Goal: Communication & Community: Answer question/provide support

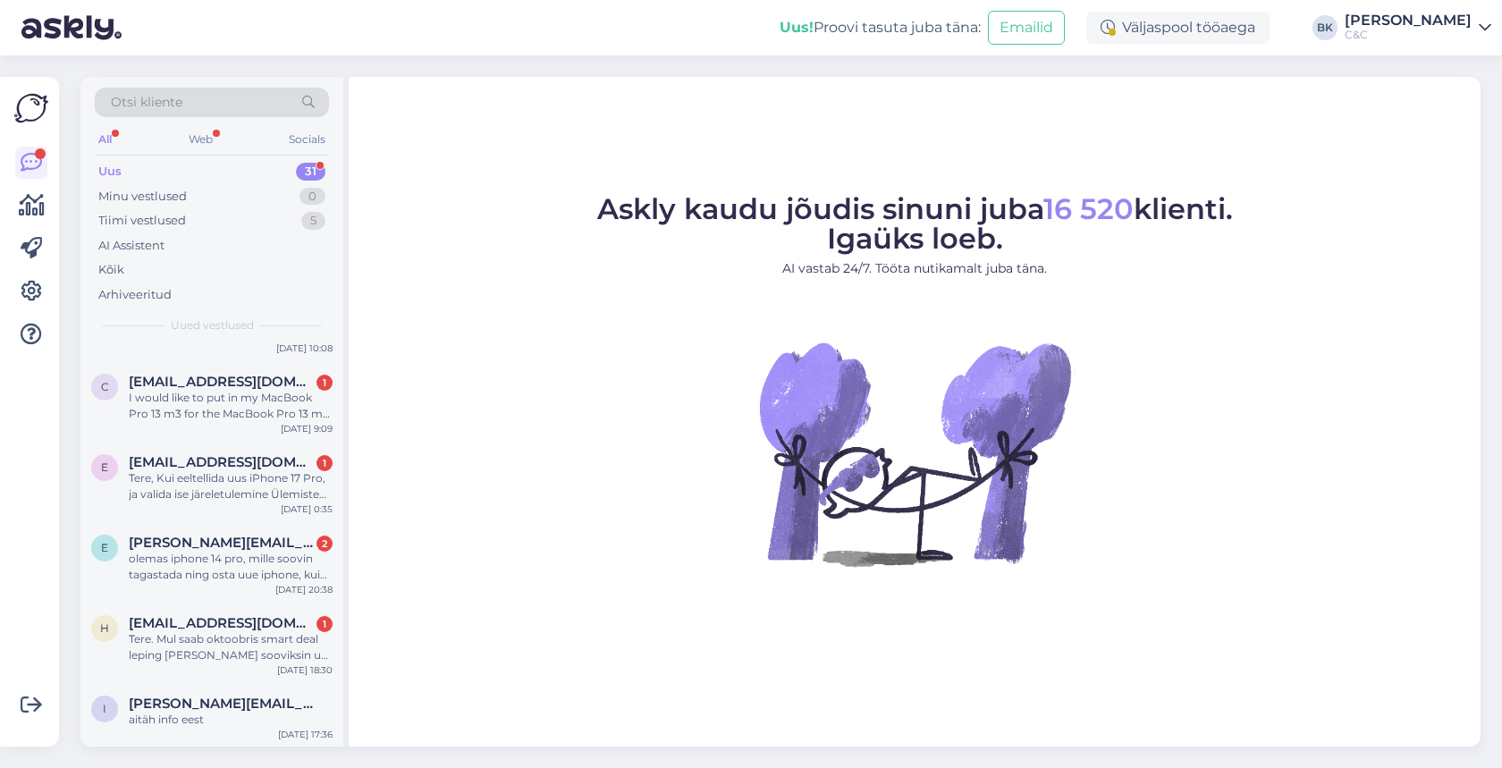
scroll to position [2041, 0]
click at [202, 700] on span "[PERSON_NAME][EMAIL_ADDRESS][PERSON_NAME][DOMAIN_NAME]" at bounding box center [222, 705] width 186 height 16
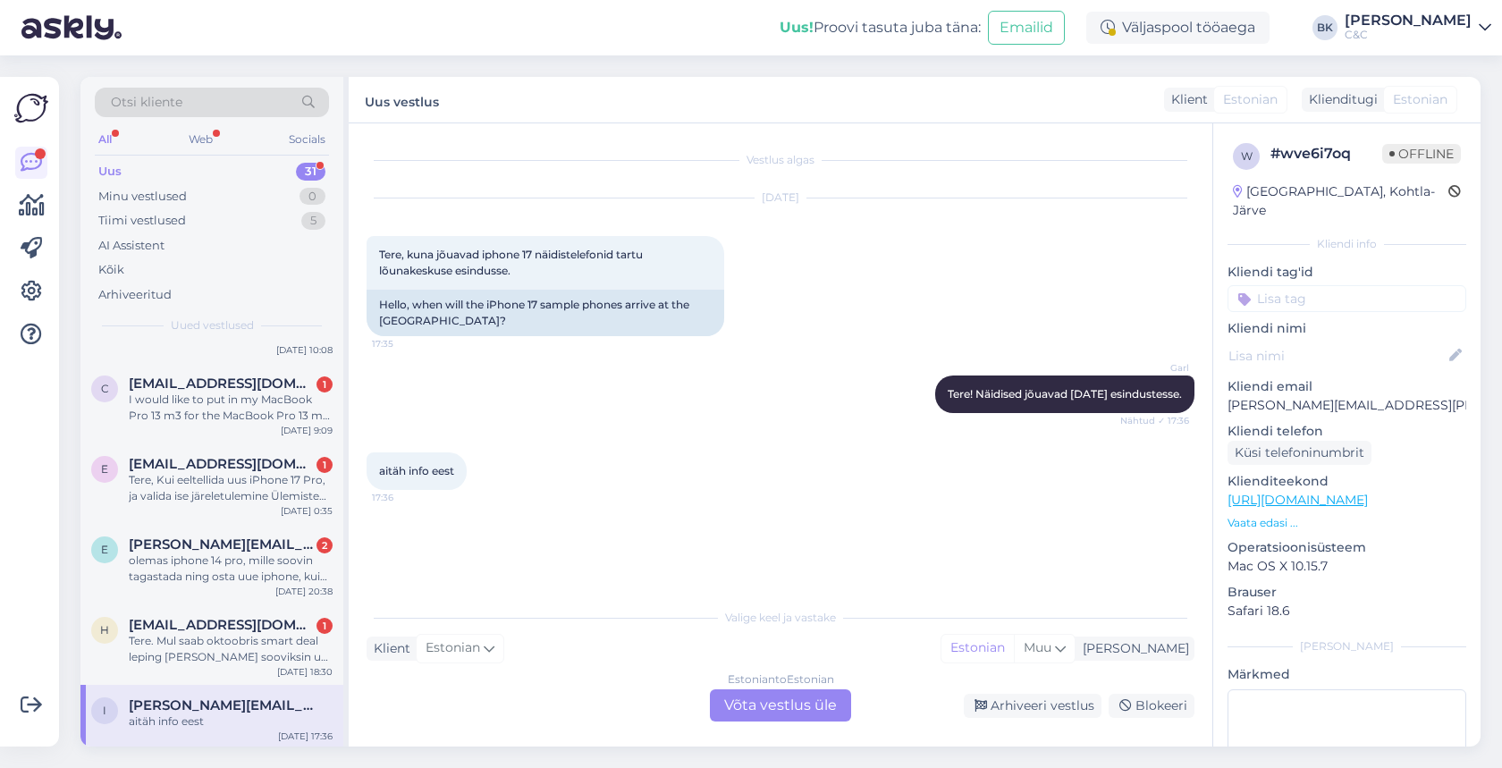
click at [776, 705] on div "Estonian to Estonian Võta vestlus üle" at bounding box center [780, 705] width 141 height 32
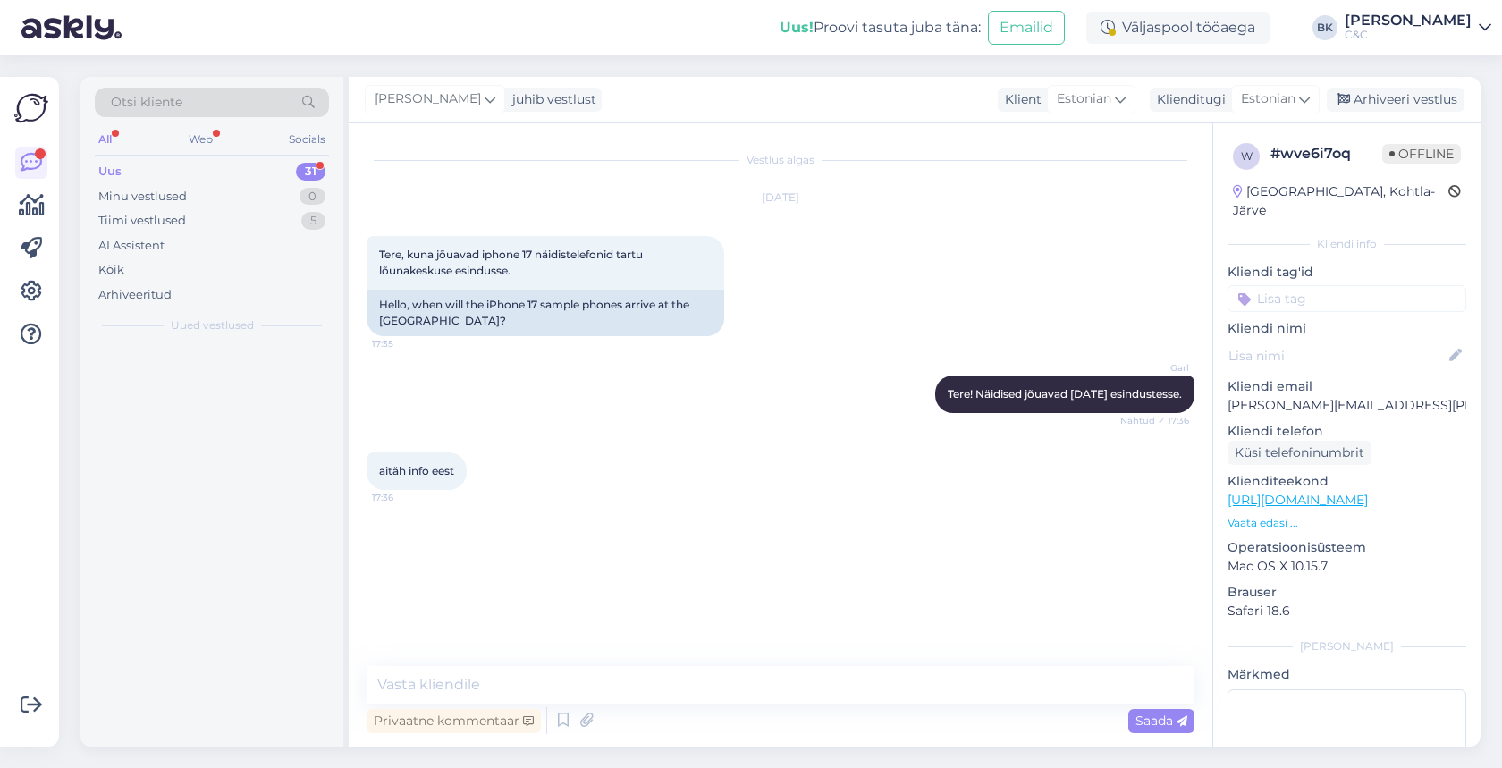
scroll to position [0, 0]
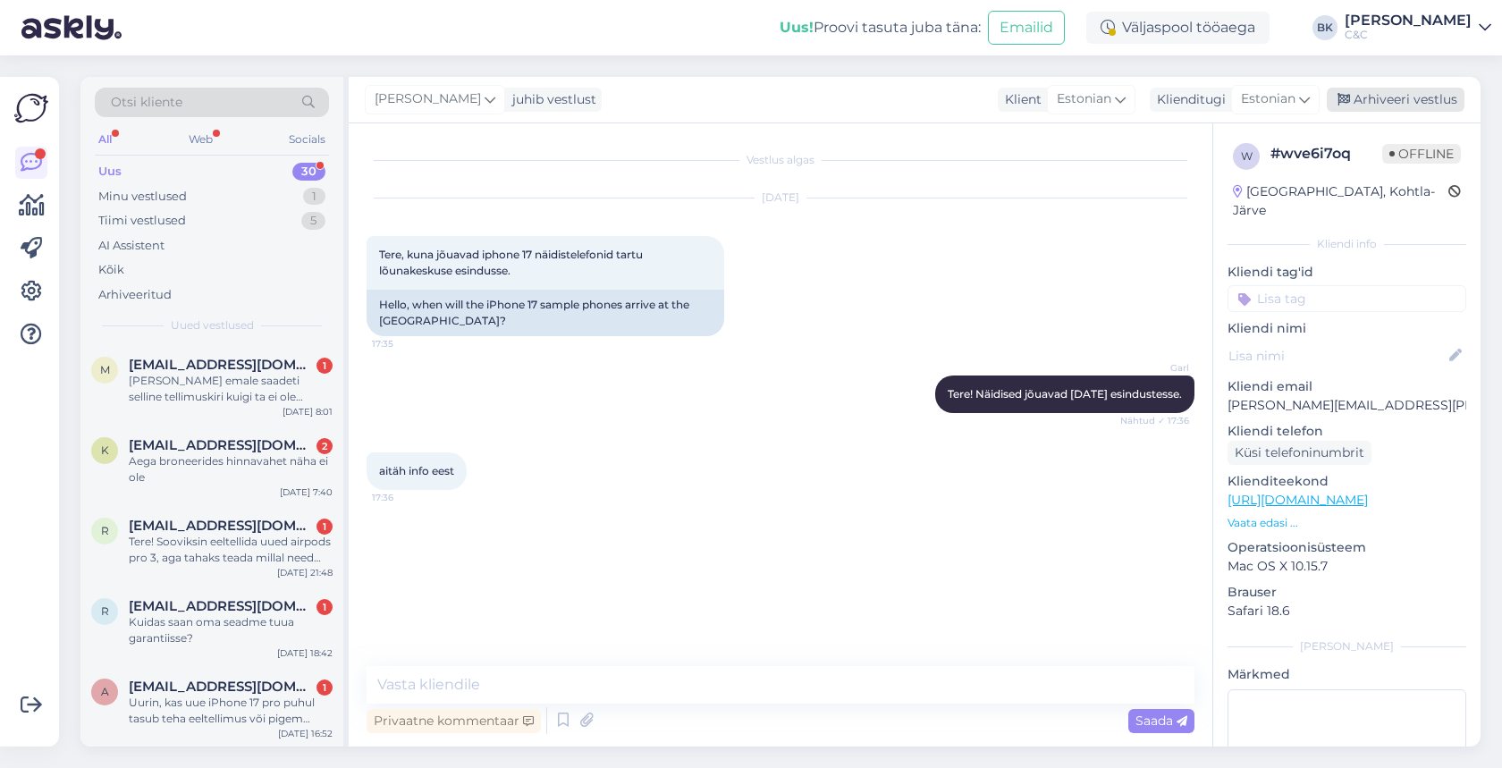
click at [1389, 106] on div "Arhiveeri vestlus" at bounding box center [1396, 100] width 138 height 24
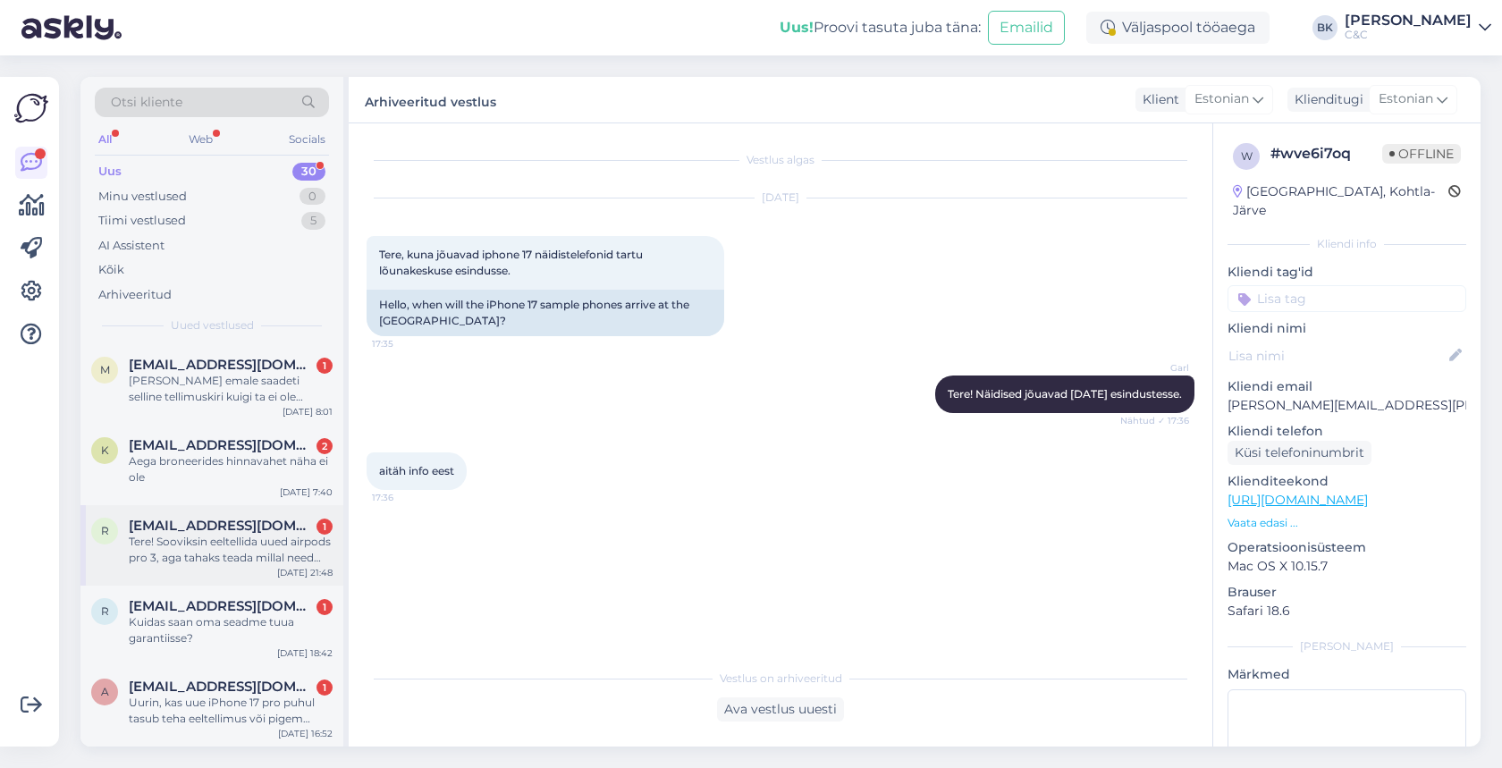
click at [232, 541] on div "Tere! Sooviksin eeltellida uued airpods pro 3, aga tahaks teada millal need kät…" at bounding box center [231, 550] width 204 height 32
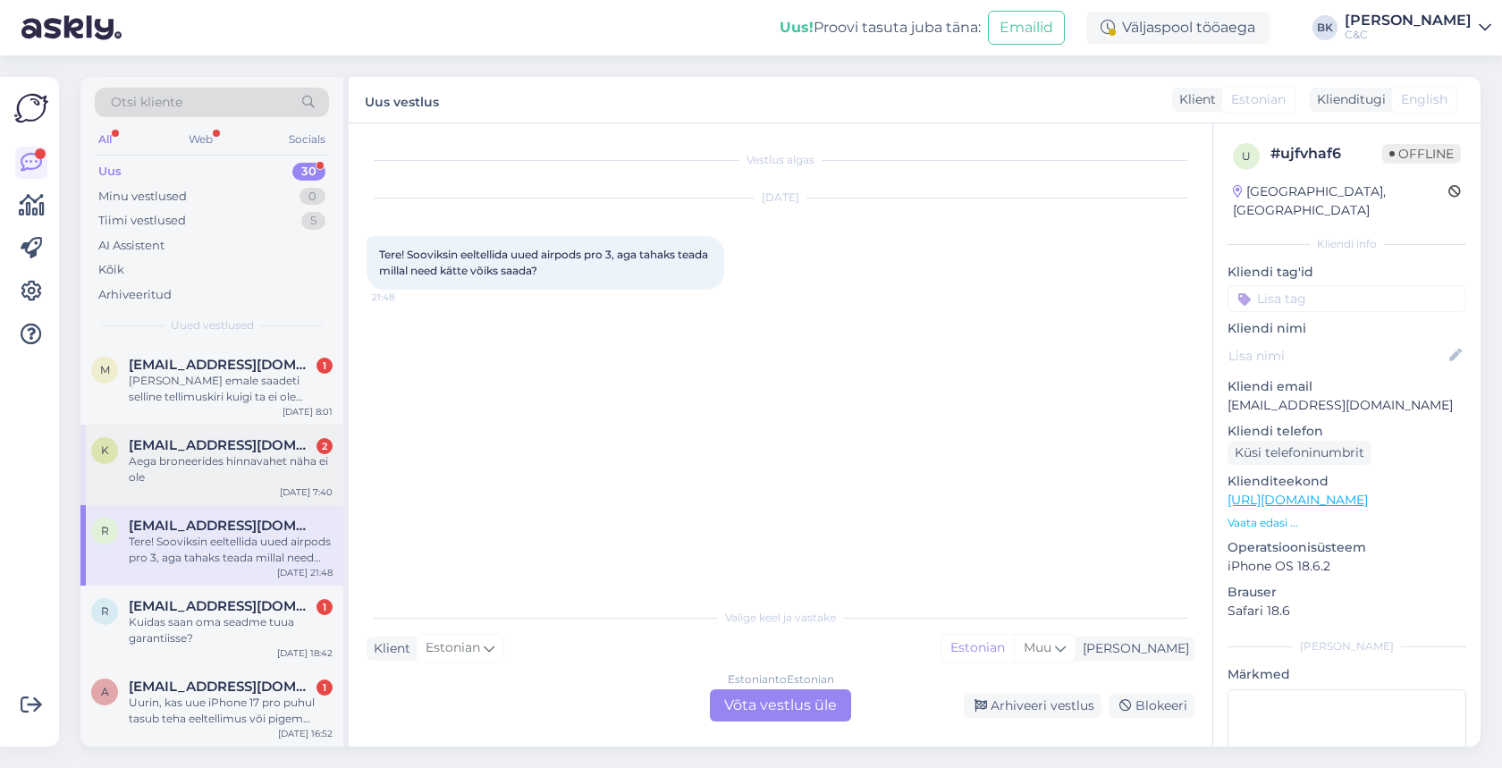
click at [232, 472] on div "Aega broneerides hinnavahet näha ei ole" at bounding box center [231, 469] width 204 height 32
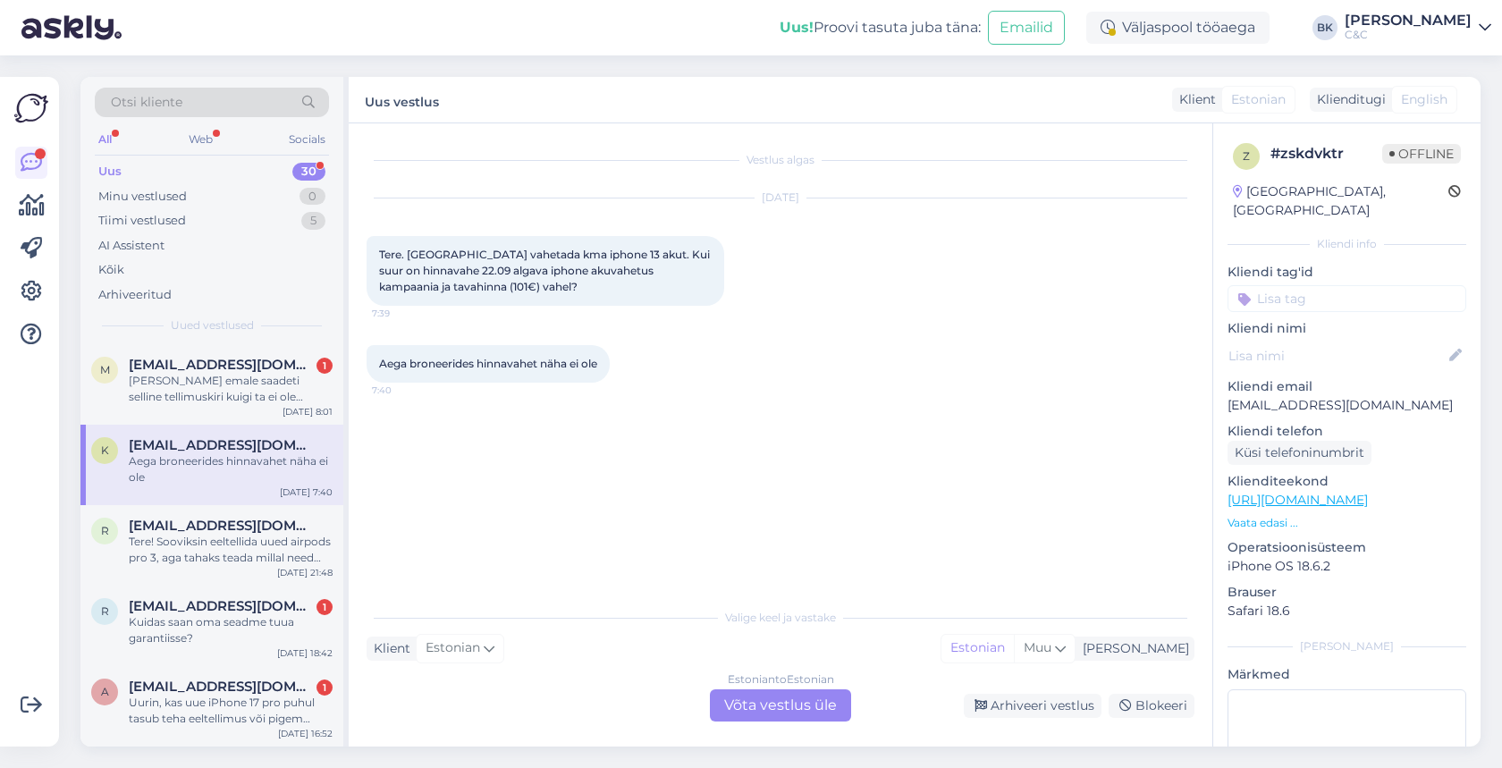
click at [440, 709] on div "Estonian to Estonian Võta vestlus üle Arhiveeri vestlus Blokeeri" at bounding box center [781, 705] width 828 height 32
click at [286, 390] on div "[PERSON_NAME] emale saadeti selline tellimuskiri kuigi ta ei ole midagi tellinu…" at bounding box center [231, 389] width 204 height 32
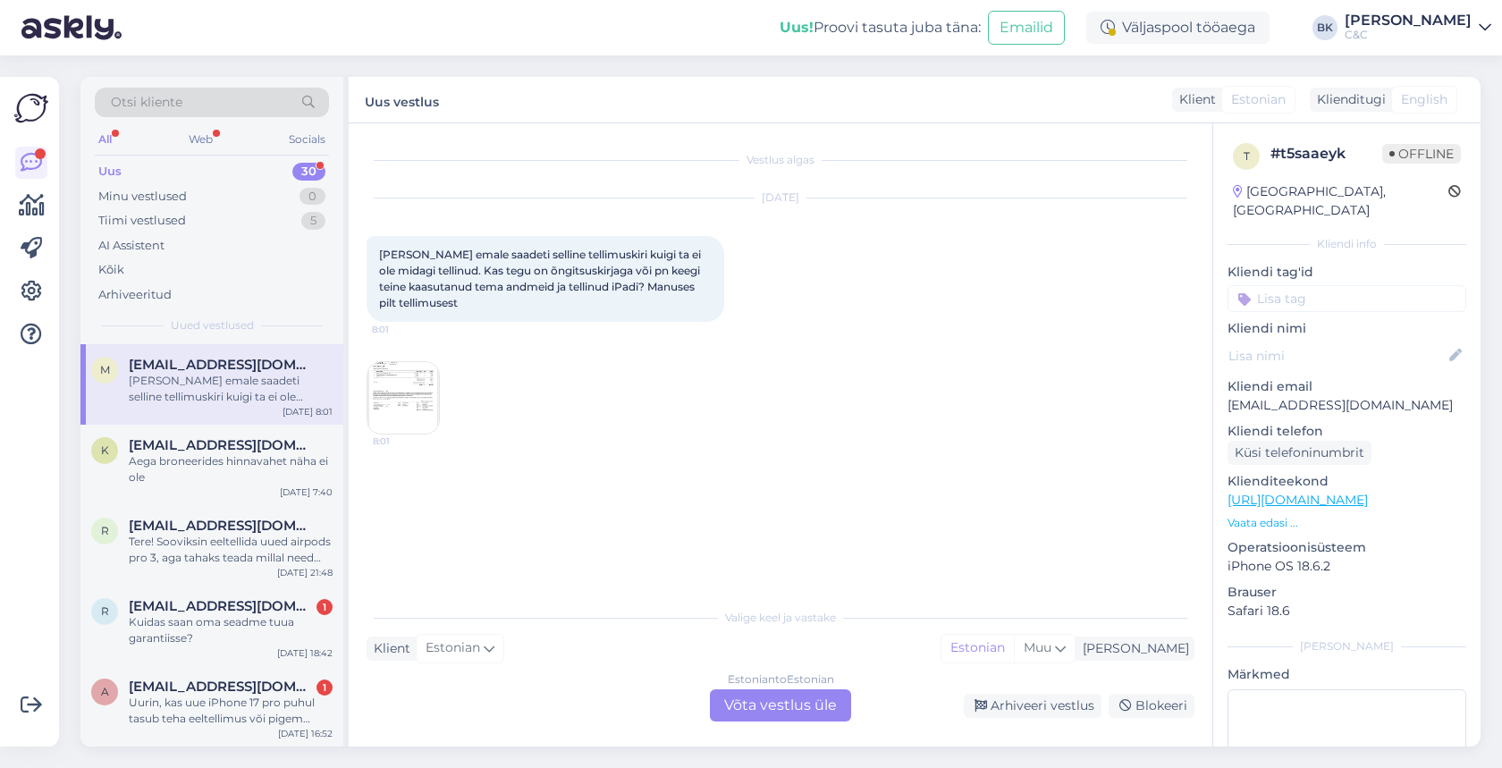
click at [408, 384] on img at bounding box center [403, 398] width 72 height 72
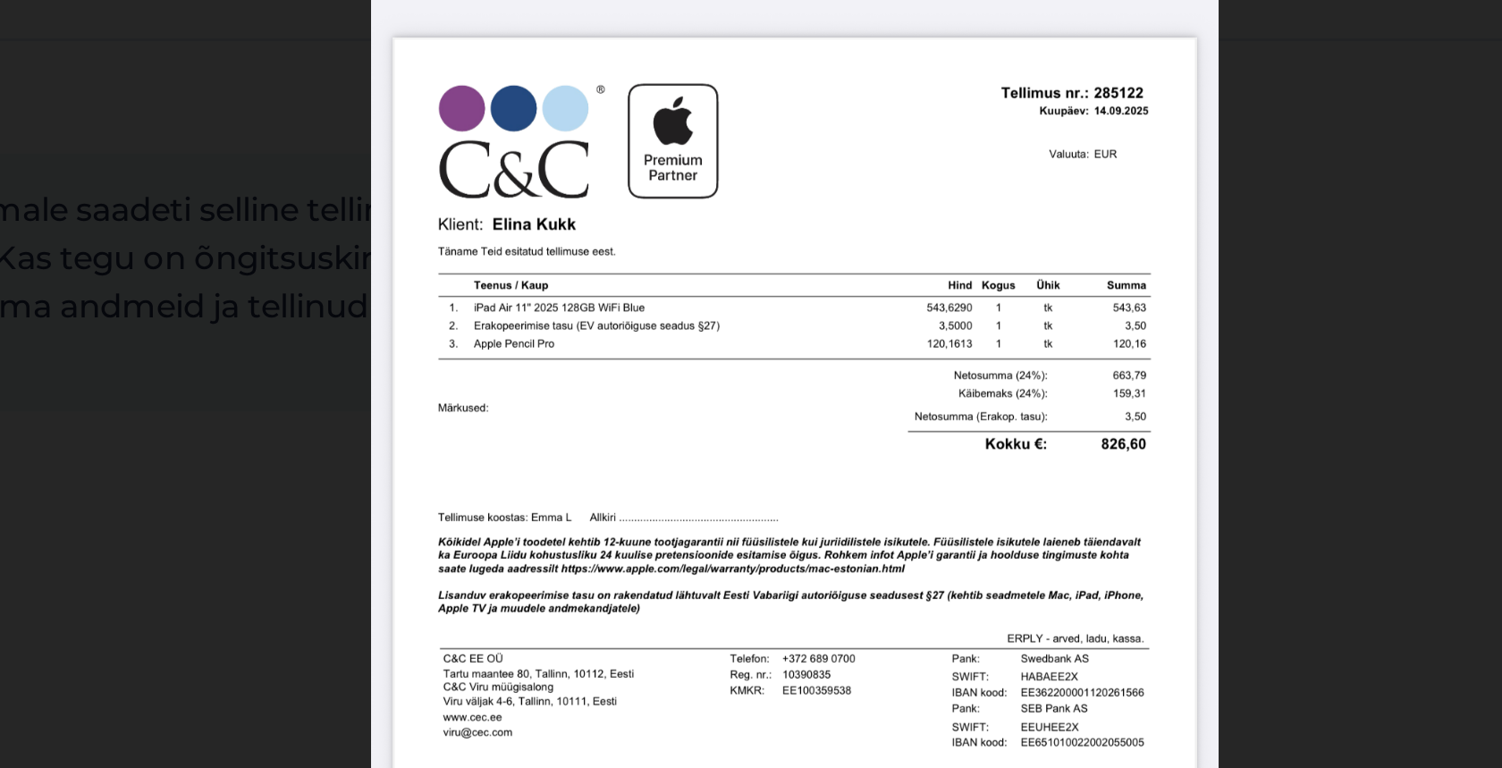
click at [610, 77] on img at bounding box center [751, 384] width 283 height 614
click at [426, 37] on div at bounding box center [751, 384] width 1502 height 768
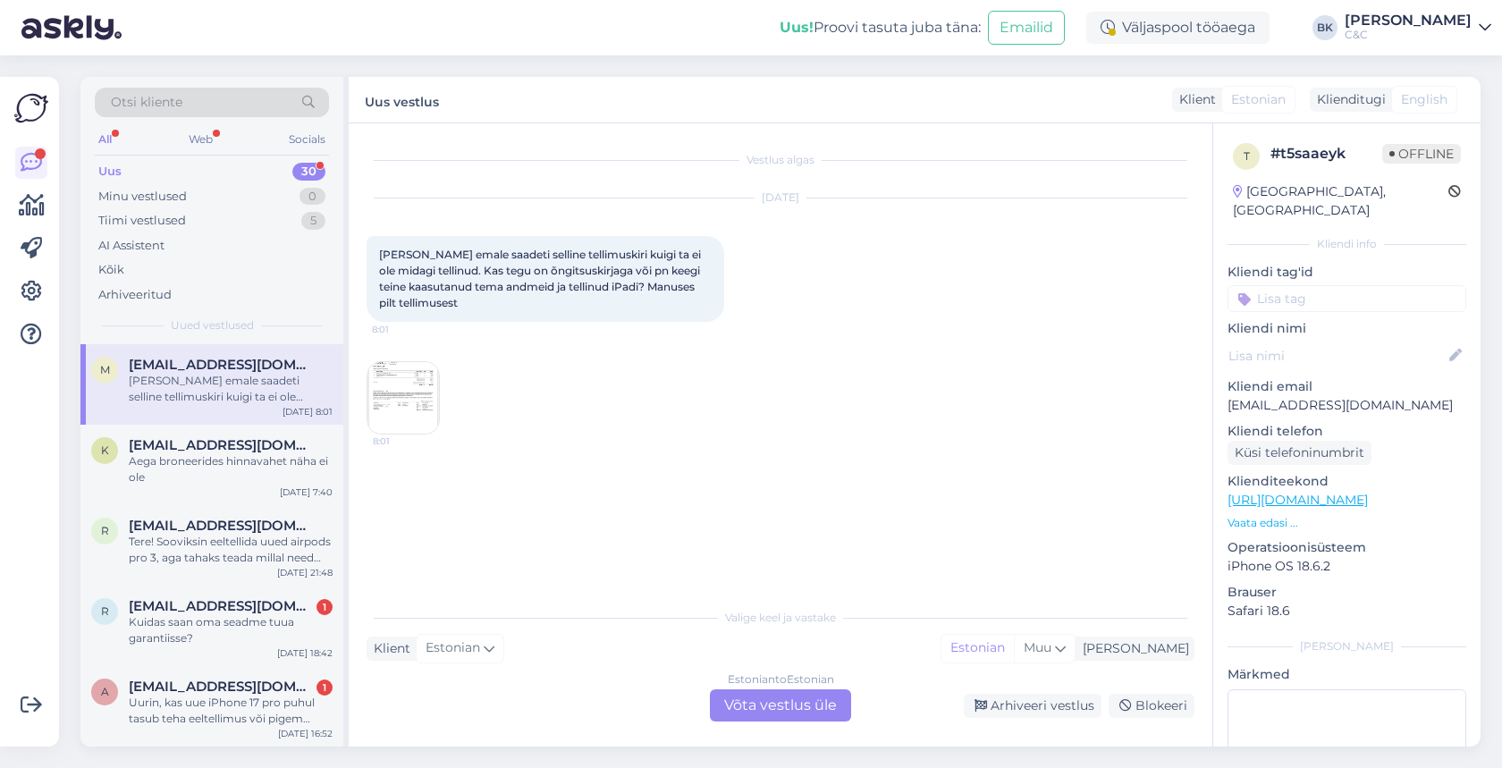
click at [756, 700] on div "Estonian to Estonian Võta vestlus üle" at bounding box center [780, 705] width 141 height 32
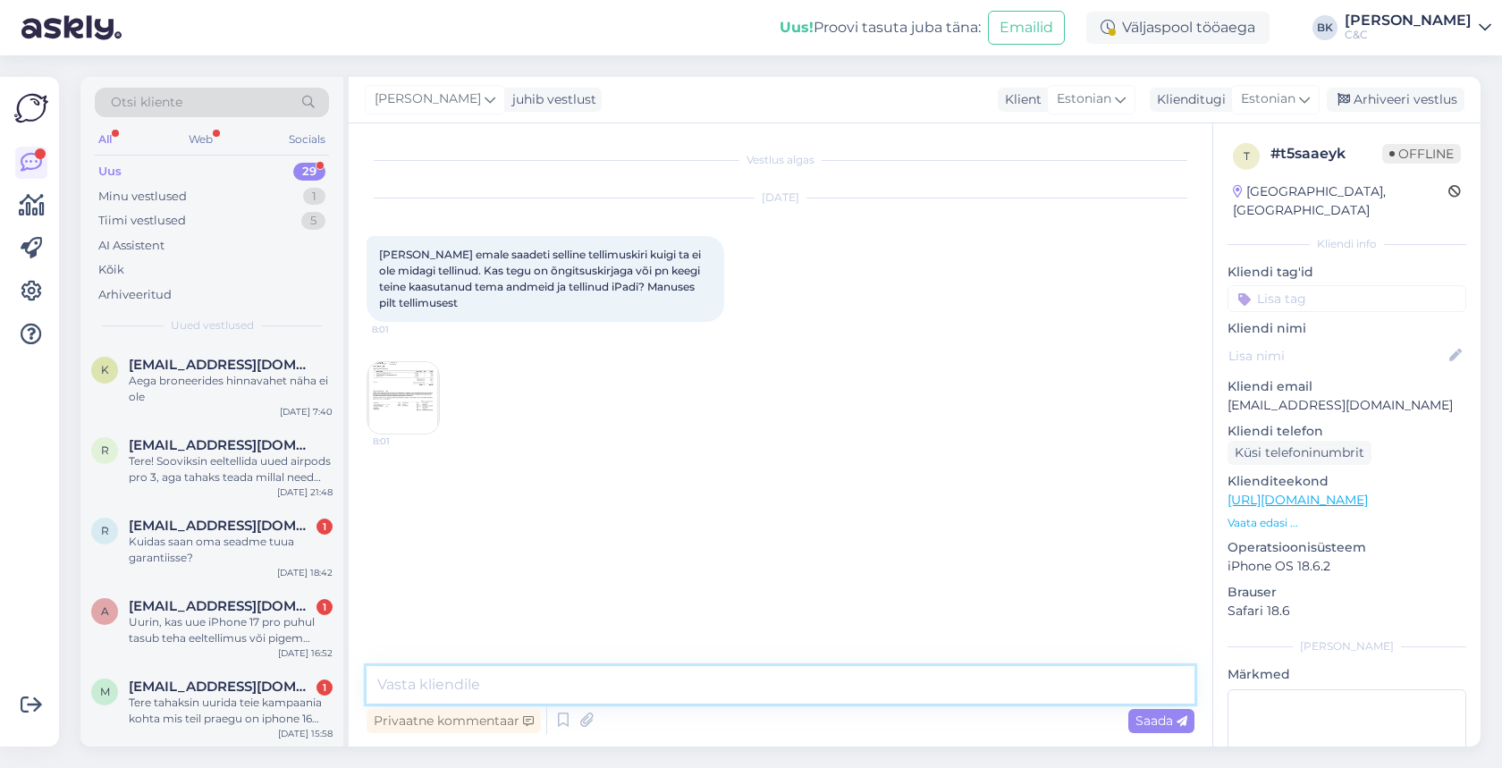
click at [673, 690] on textarea at bounding box center [781, 685] width 828 height 38
type textarea "Tere! Kohe vaatan meie süsteemist üle kas sellinne tellimus on meil olemas."
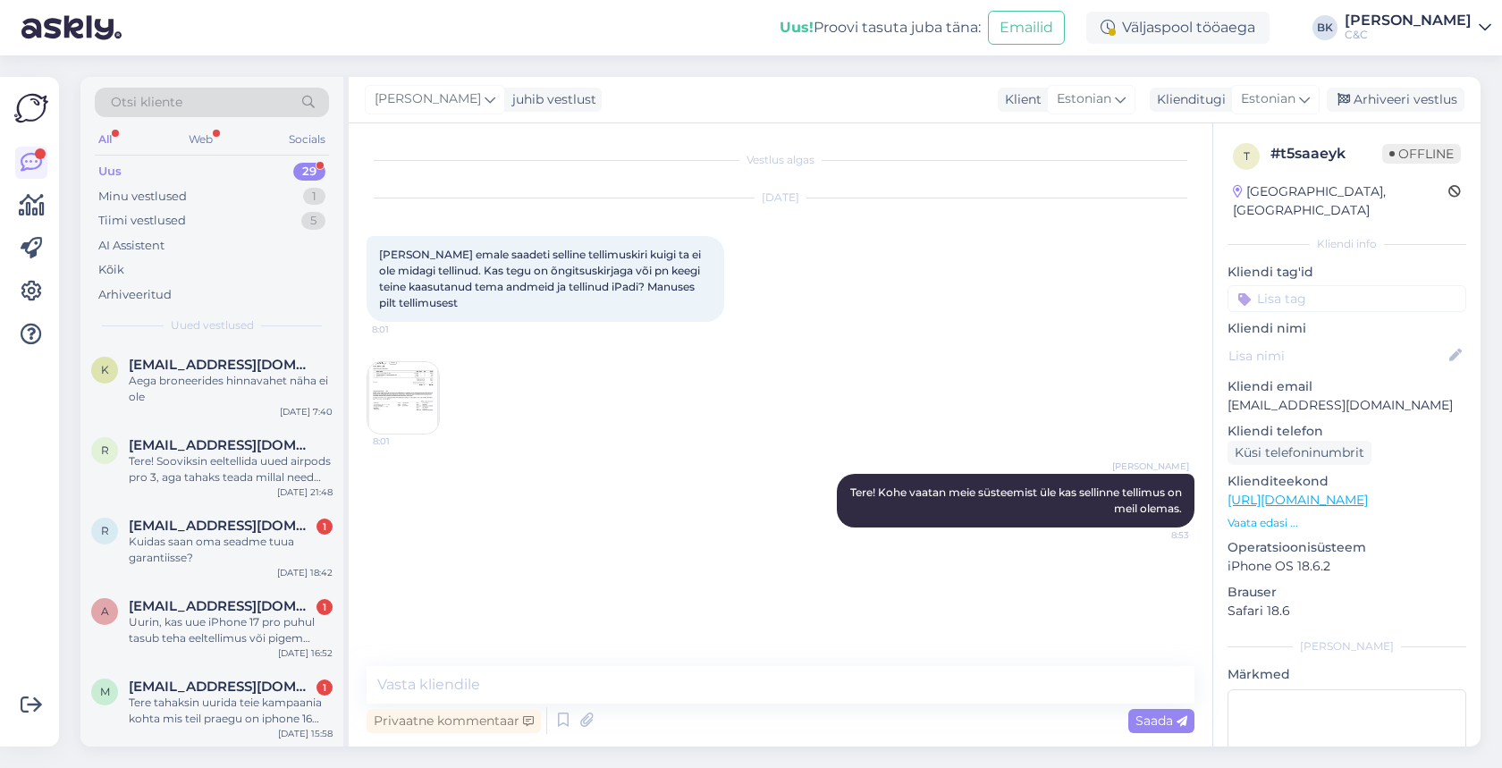
click at [417, 396] on img at bounding box center [403, 398] width 72 height 72
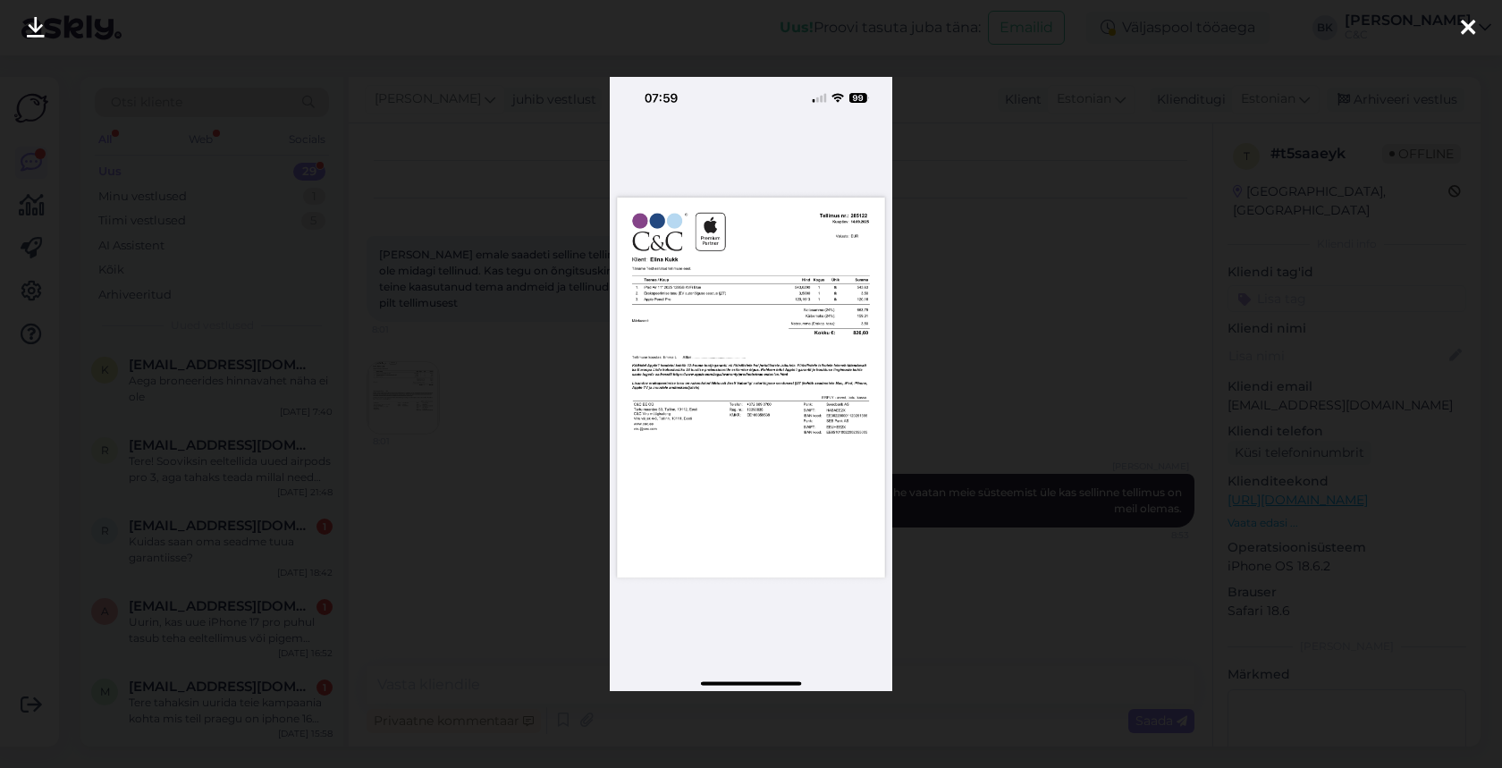
click at [1474, 28] on icon at bounding box center [1468, 28] width 14 height 23
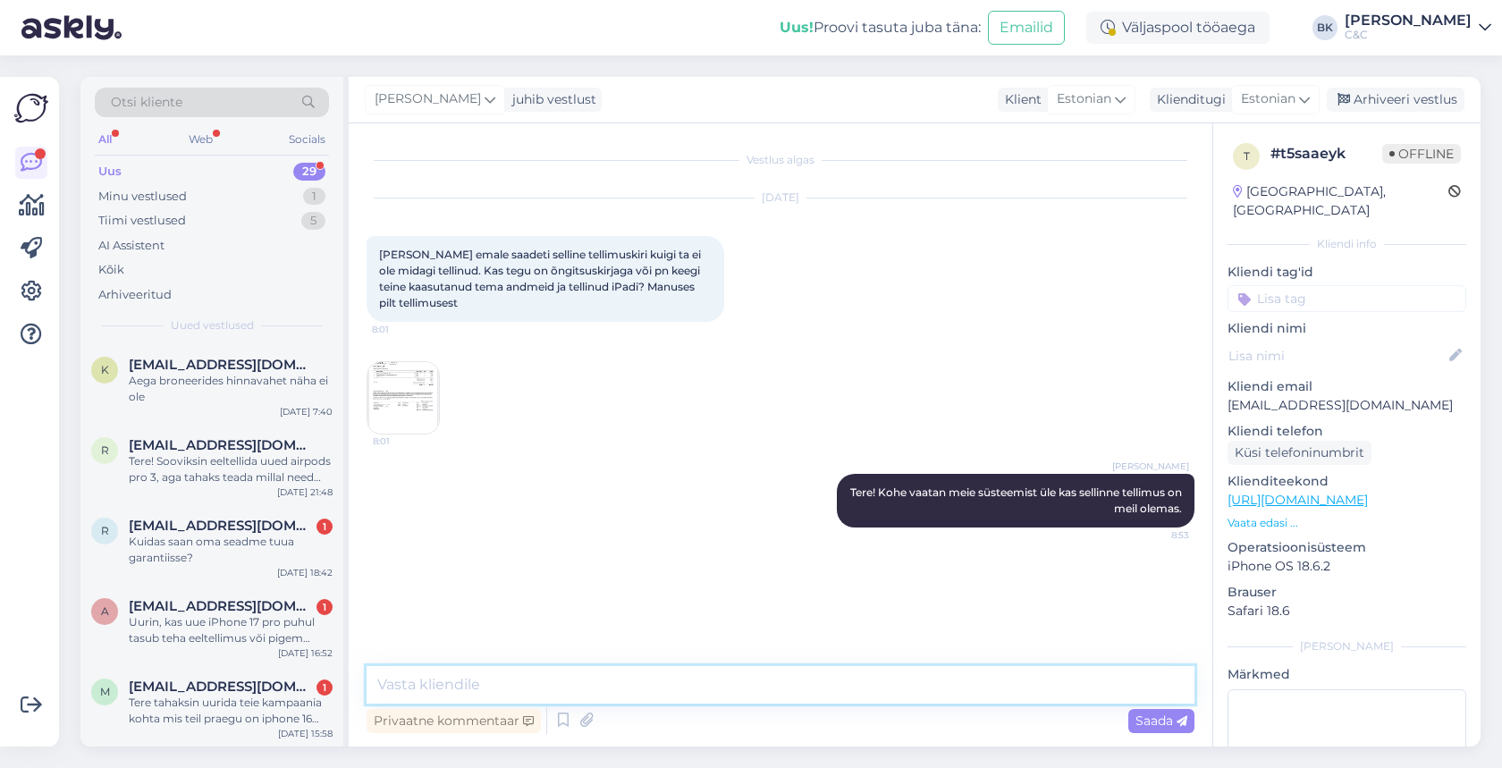
click at [668, 680] on textarea at bounding box center [781, 685] width 828 height 38
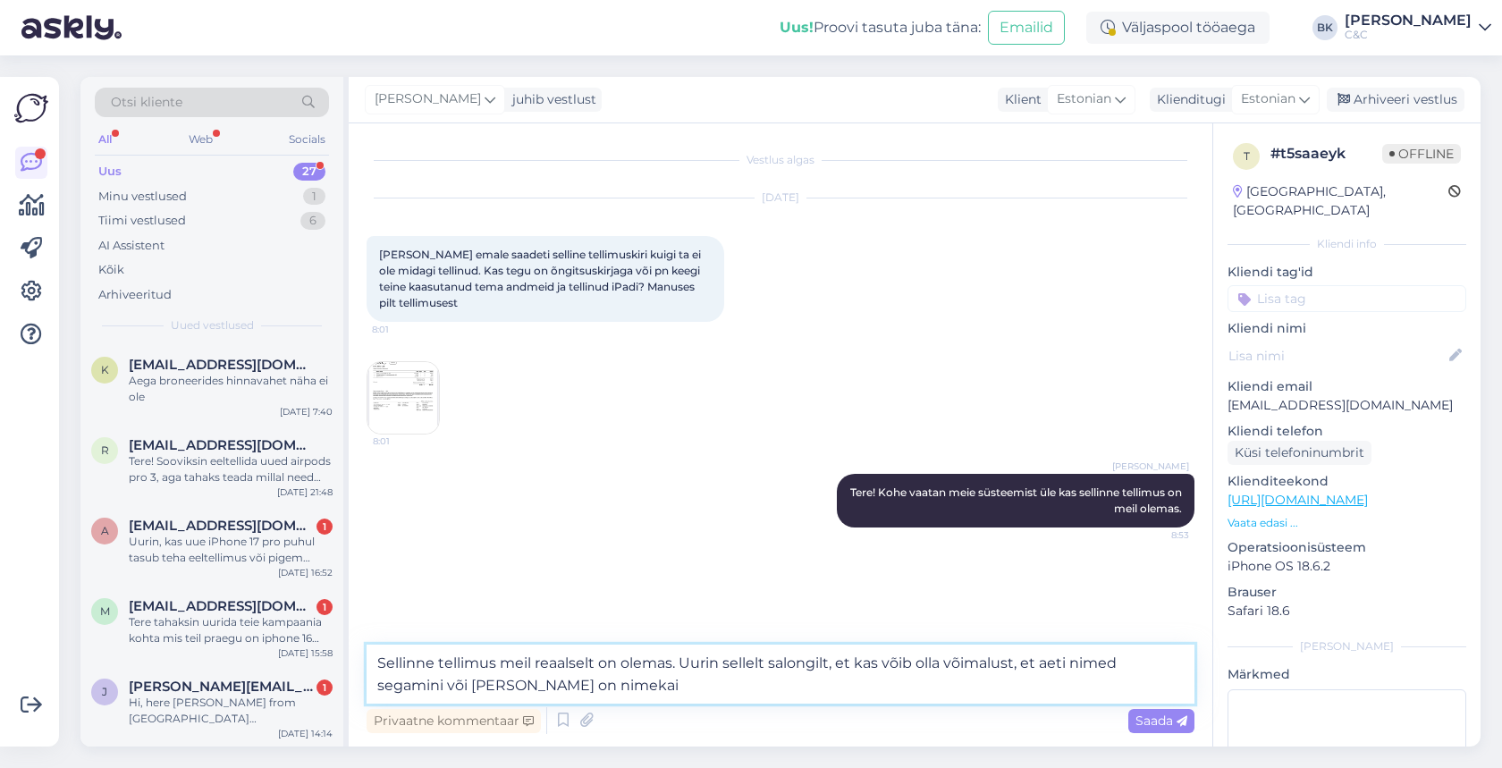
type textarea "Sellinne tellimus meil reaalselt on olemas. Uurin sellelt salongilt, et kas või…"
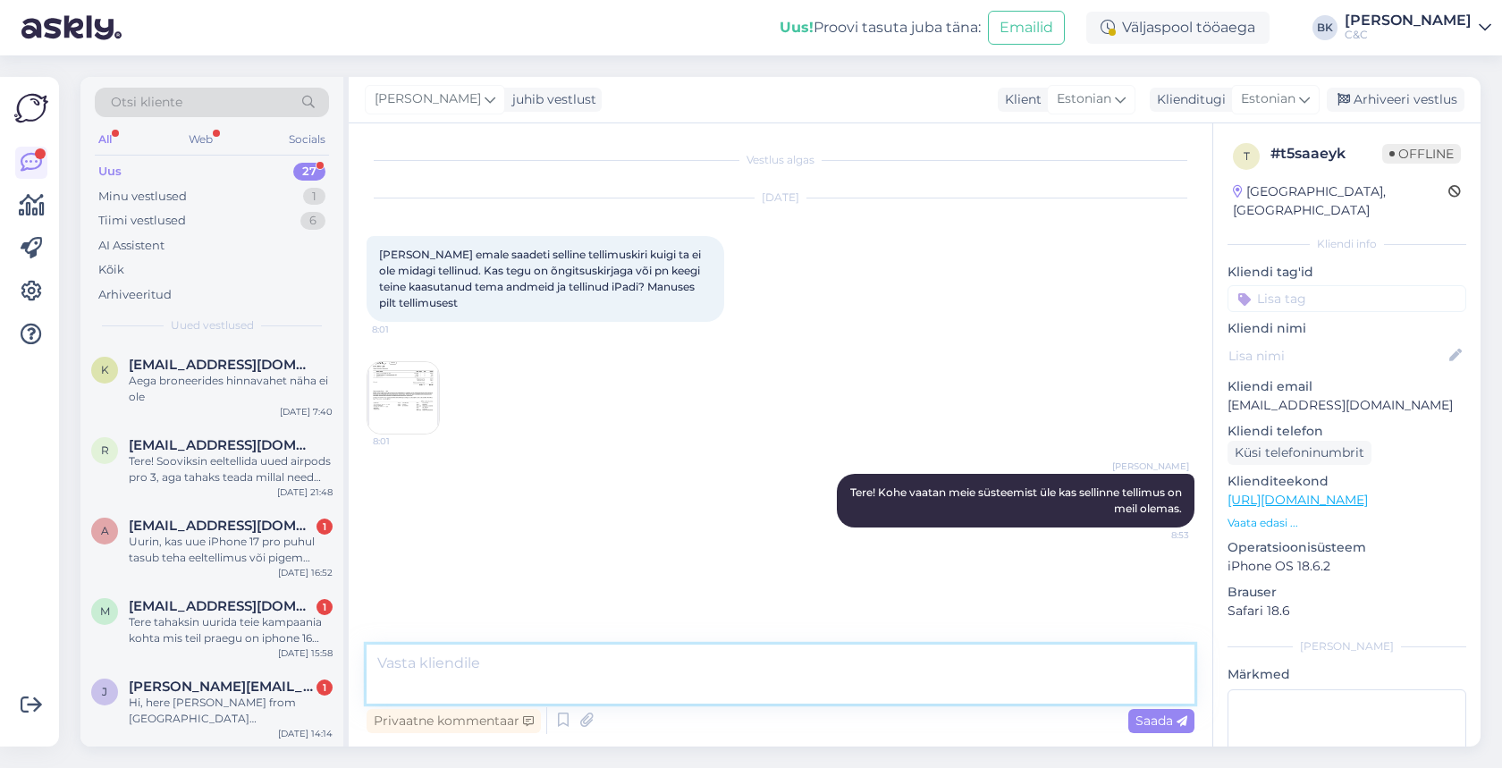
scroll to position [6, 0]
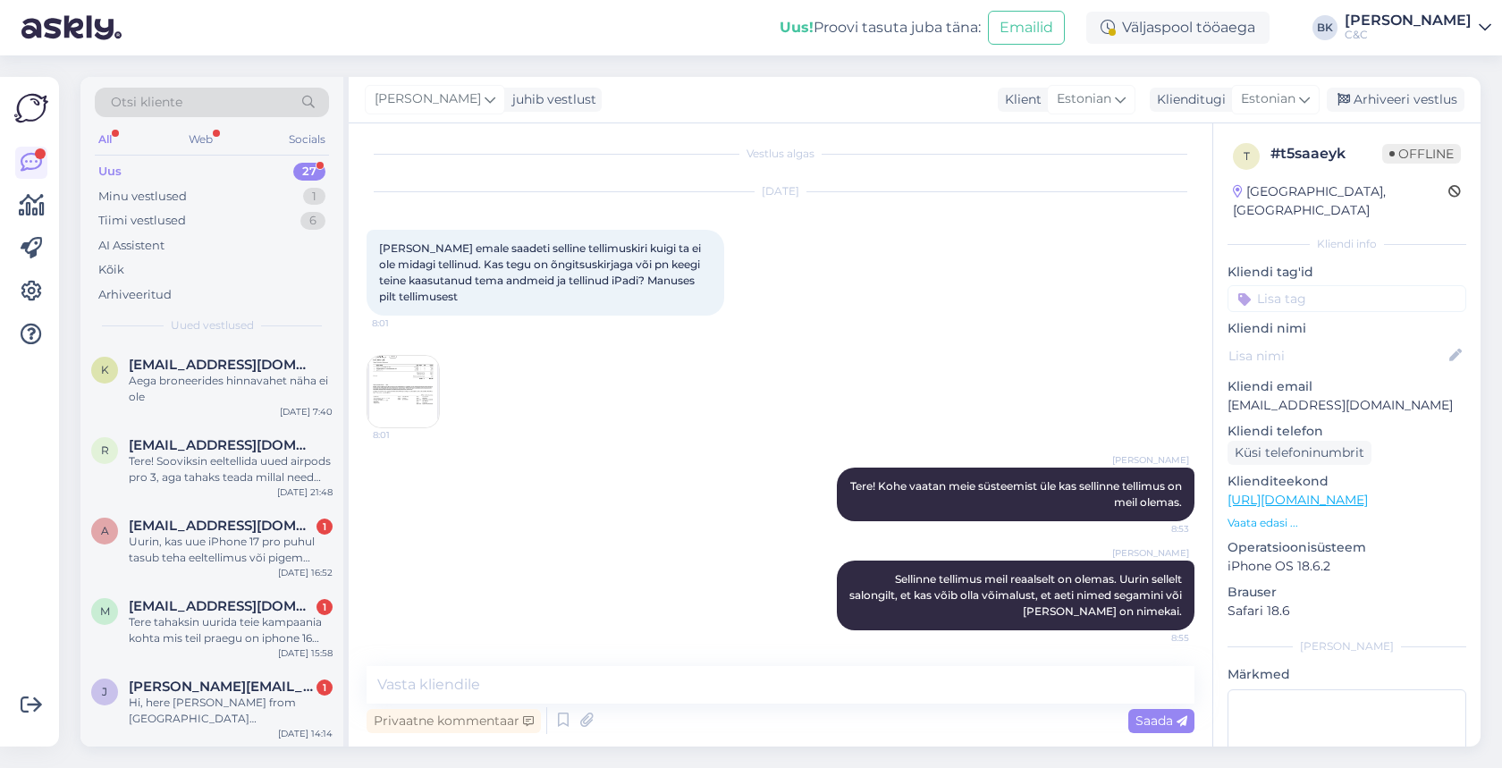
click at [411, 387] on img at bounding box center [403, 392] width 72 height 72
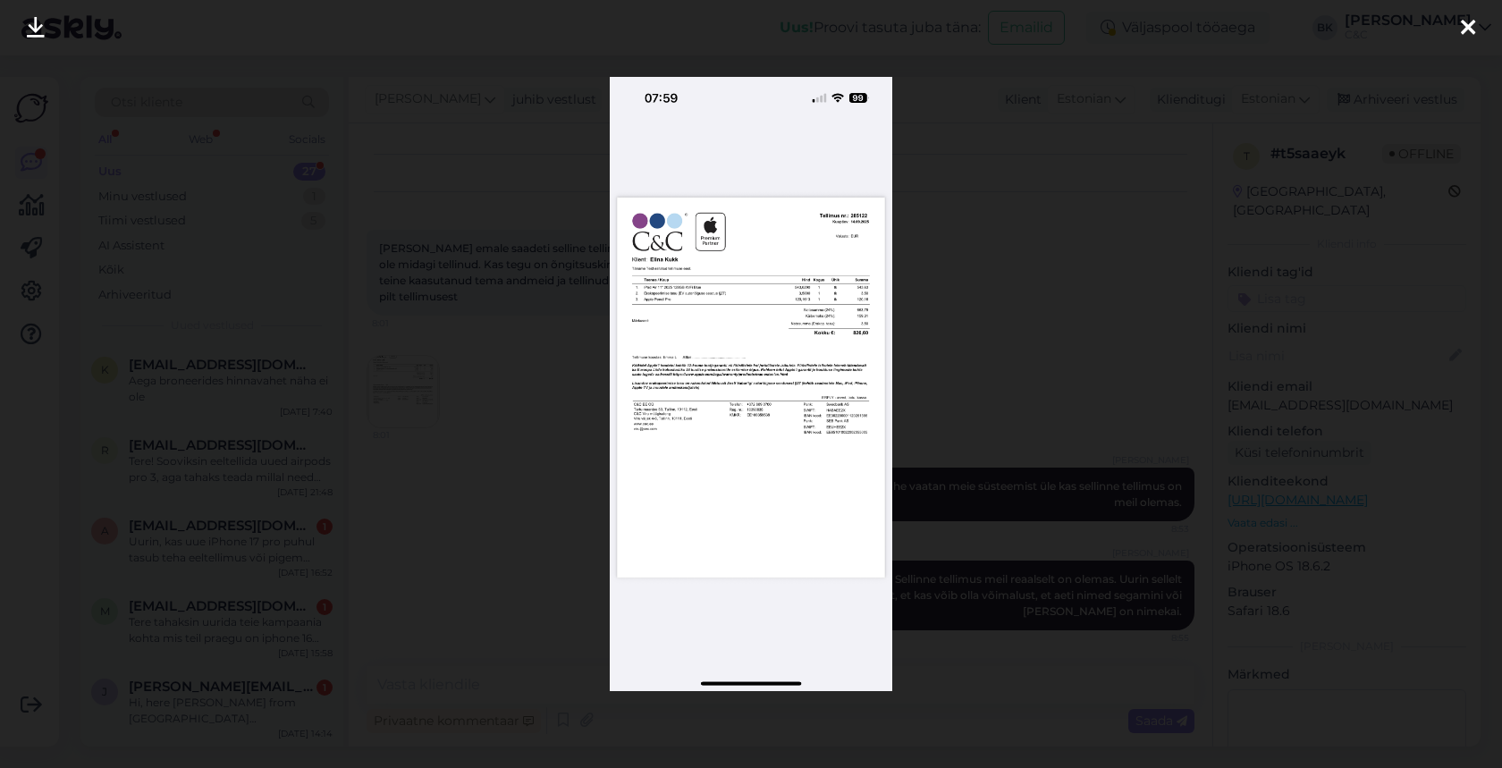
click at [1465, 32] on icon at bounding box center [1468, 28] width 14 height 23
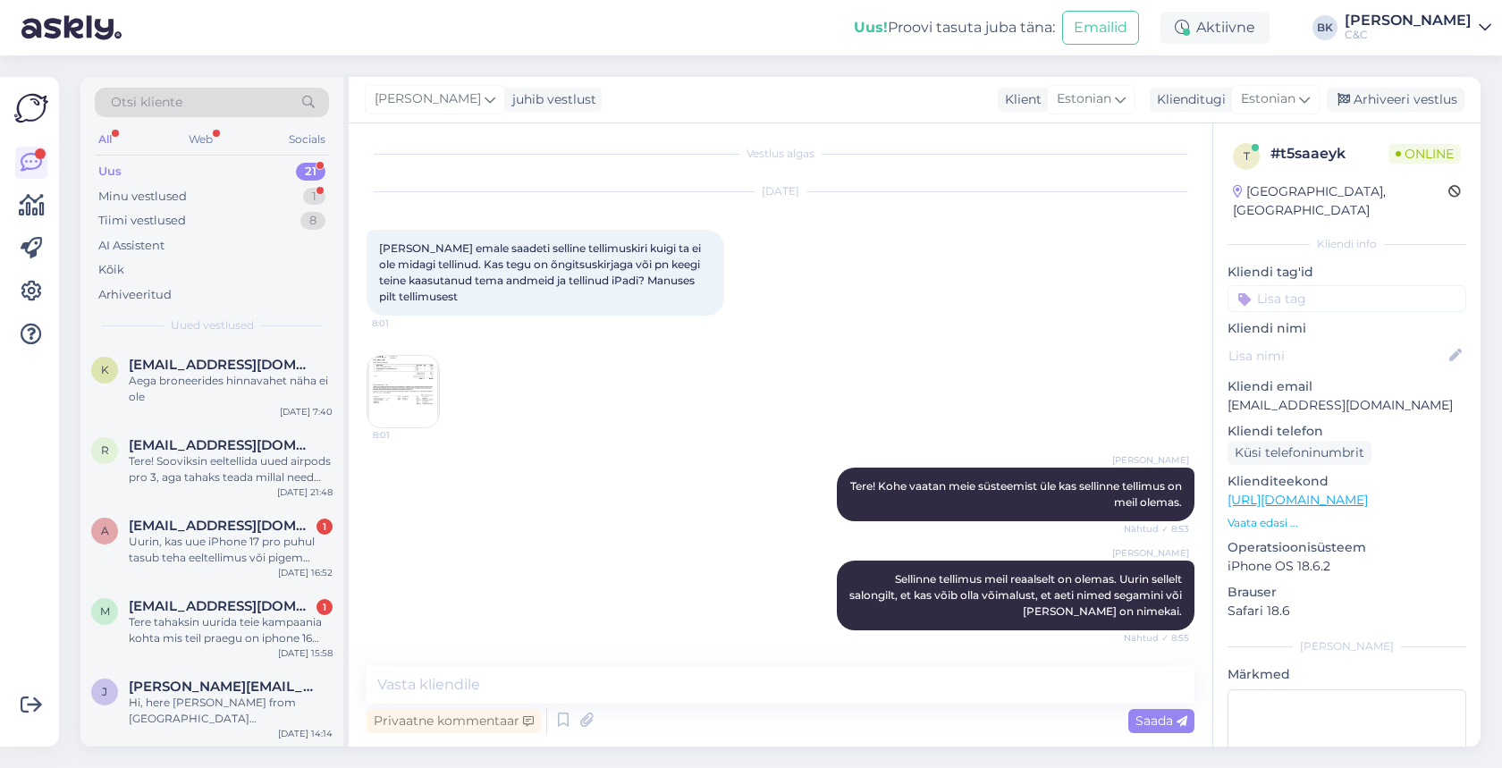
scroll to position [83, 0]
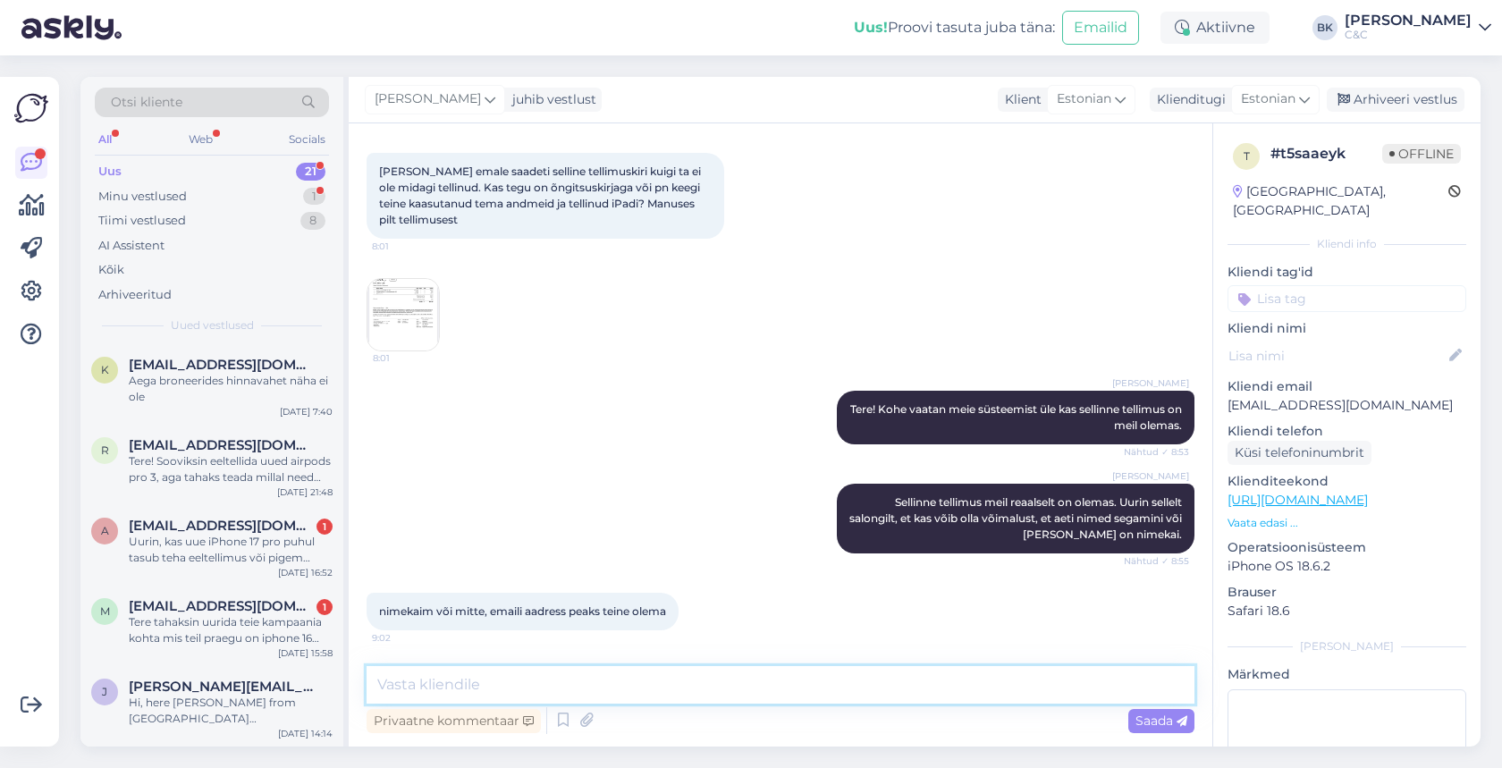
click at [559, 672] on textarea at bounding box center [781, 685] width 828 height 38
type textarea "Sellega tegeletakse ning tehakse korda."
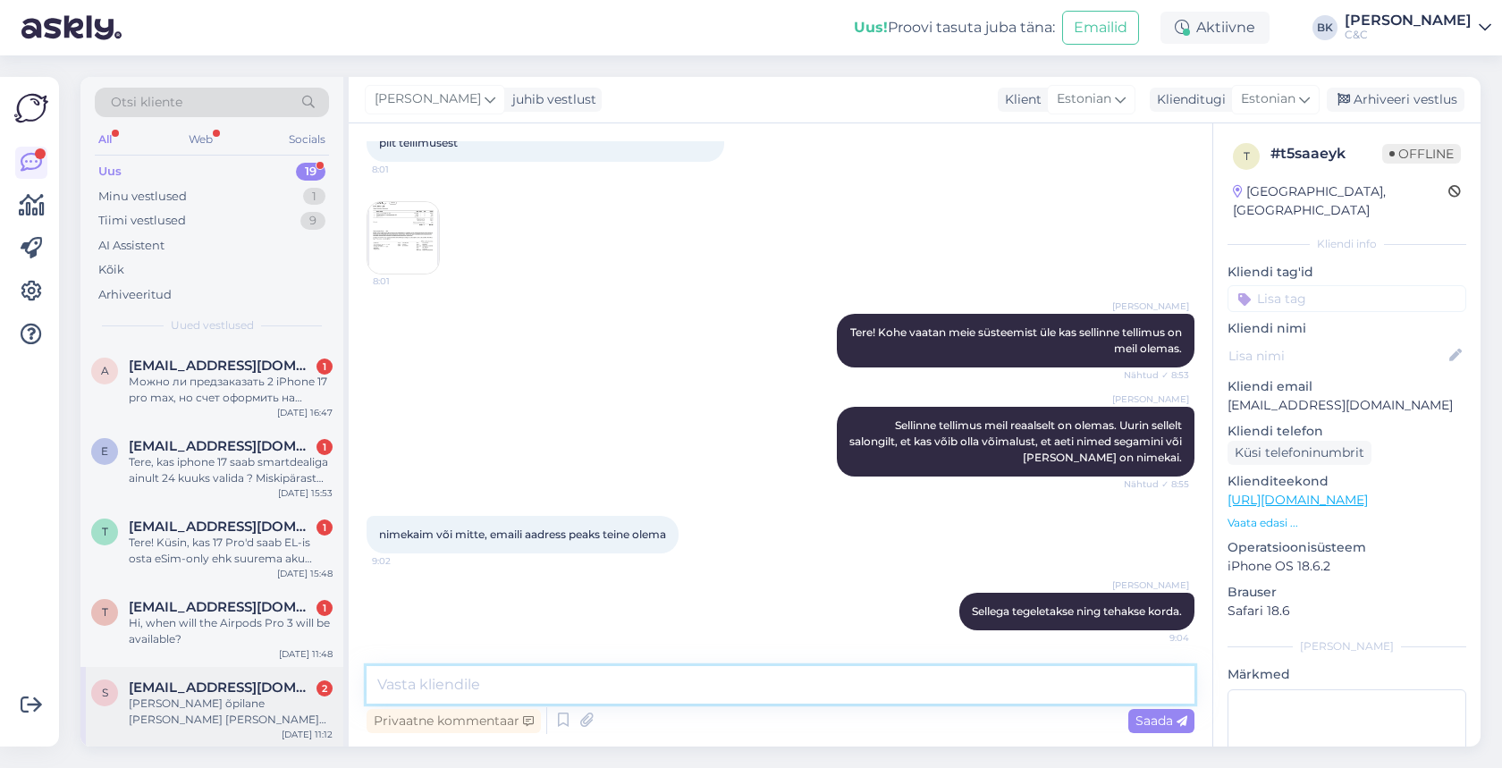
scroll to position [1092, 0]
click at [216, 678] on div "s [EMAIL_ADDRESS][DOMAIN_NAME] 2 [PERSON_NAME] õpilane [PERSON_NAME] [PERSON_NA…" at bounding box center [211, 709] width 263 height 80
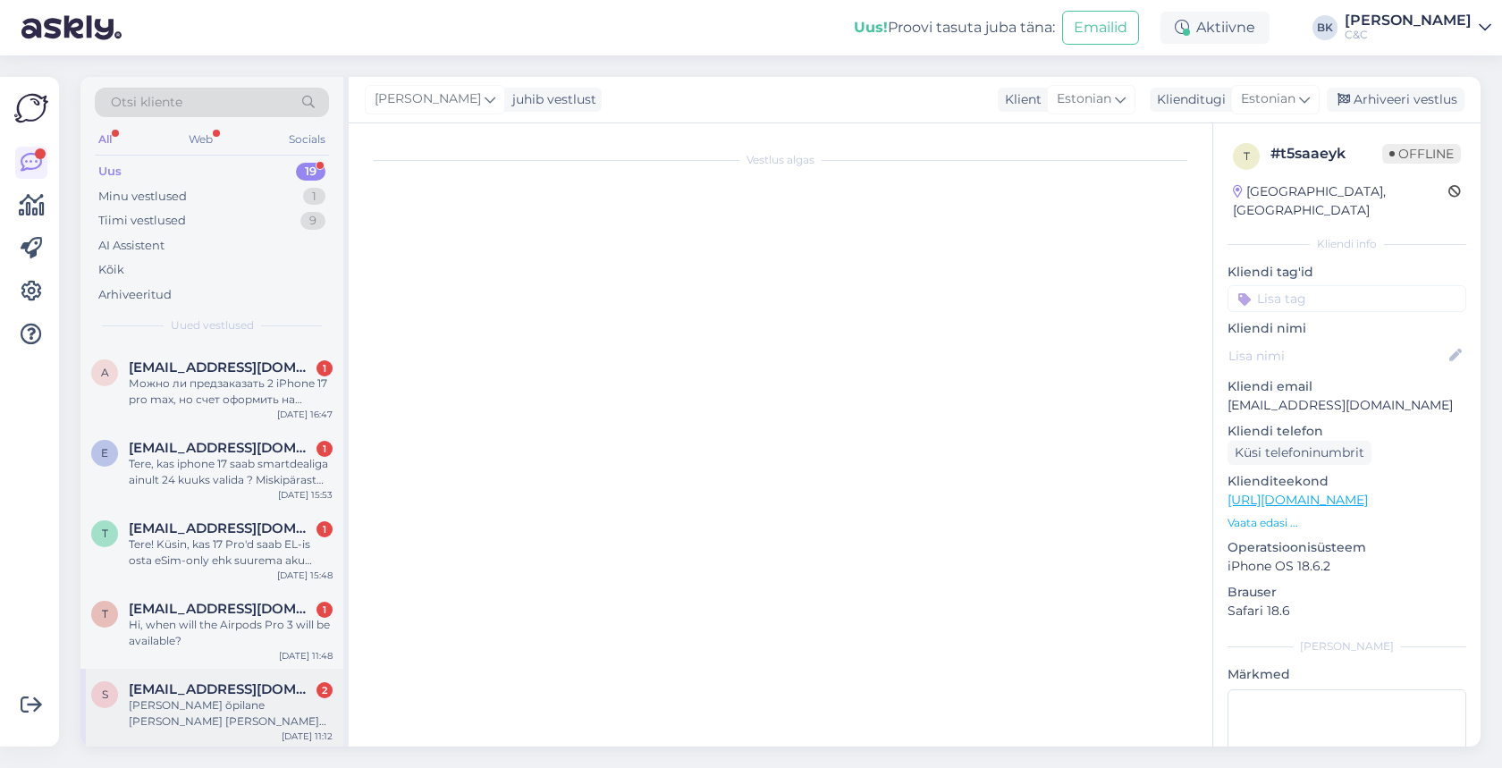
scroll to position [0, 0]
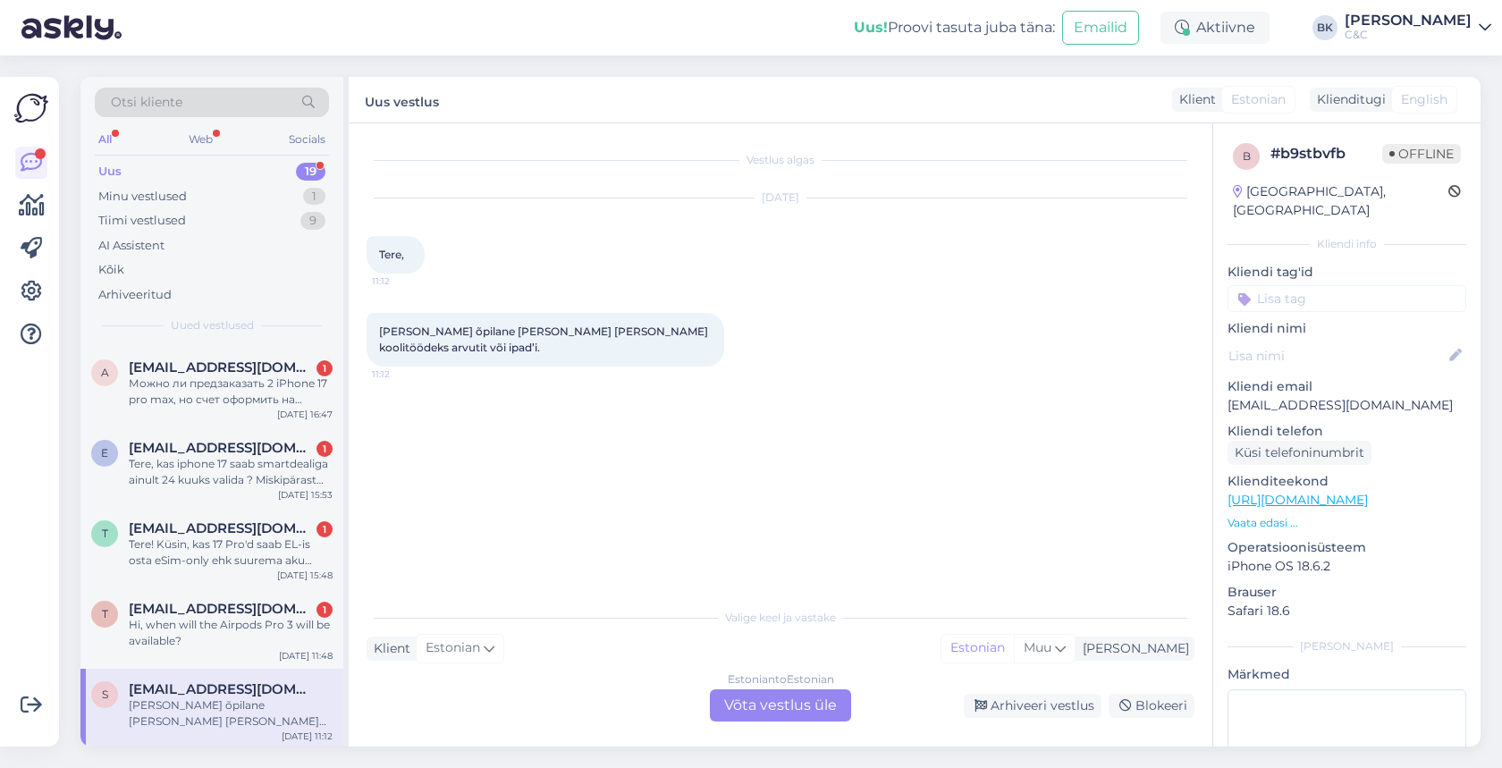
click at [726, 699] on div "Estonian to Estonian Võta vestlus üle" at bounding box center [780, 705] width 141 height 32
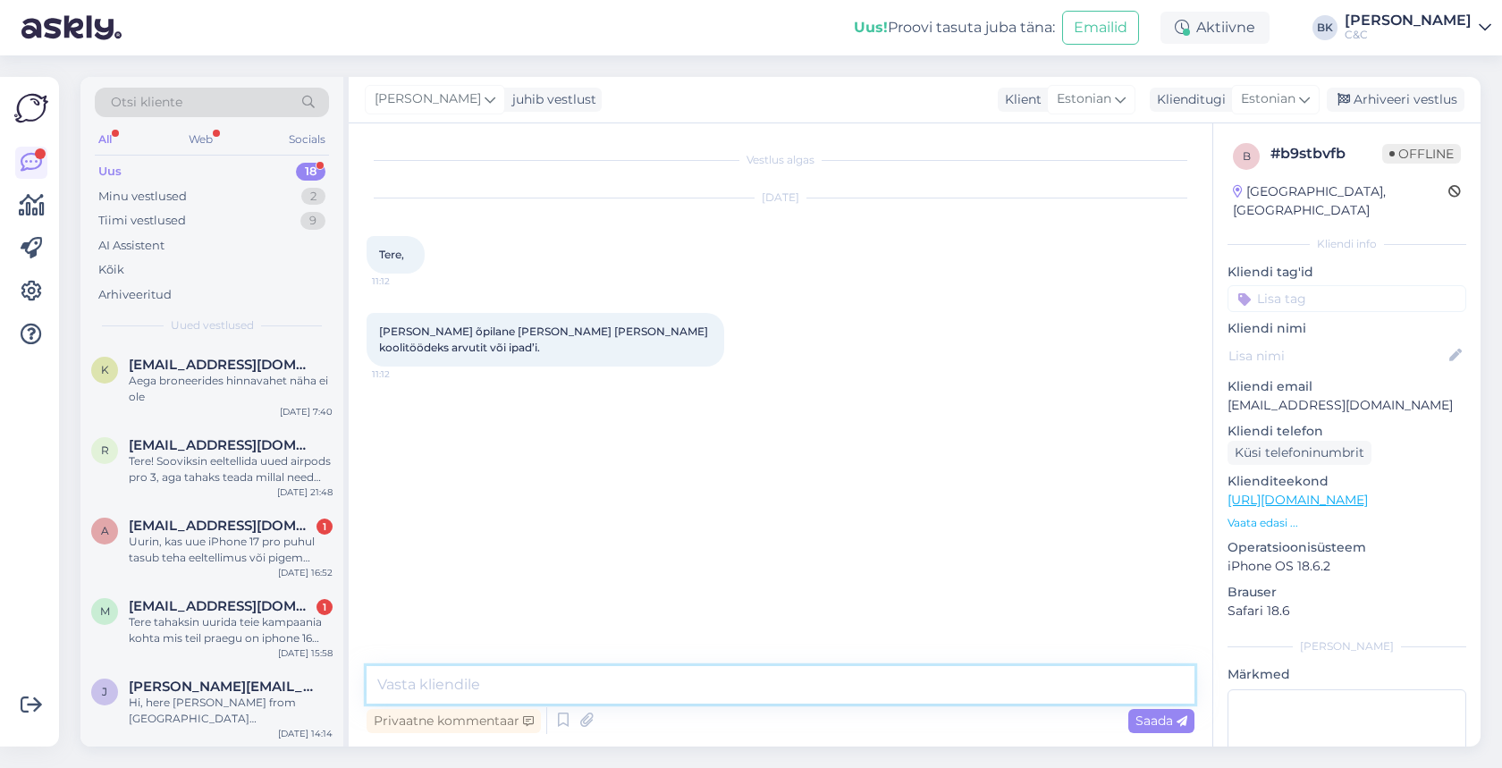
click at [687, 696] on textarea at bounding box center [781, 685] width 828 height 38
type textarea "Tere! Kuidas saan sellega abiks olla?"
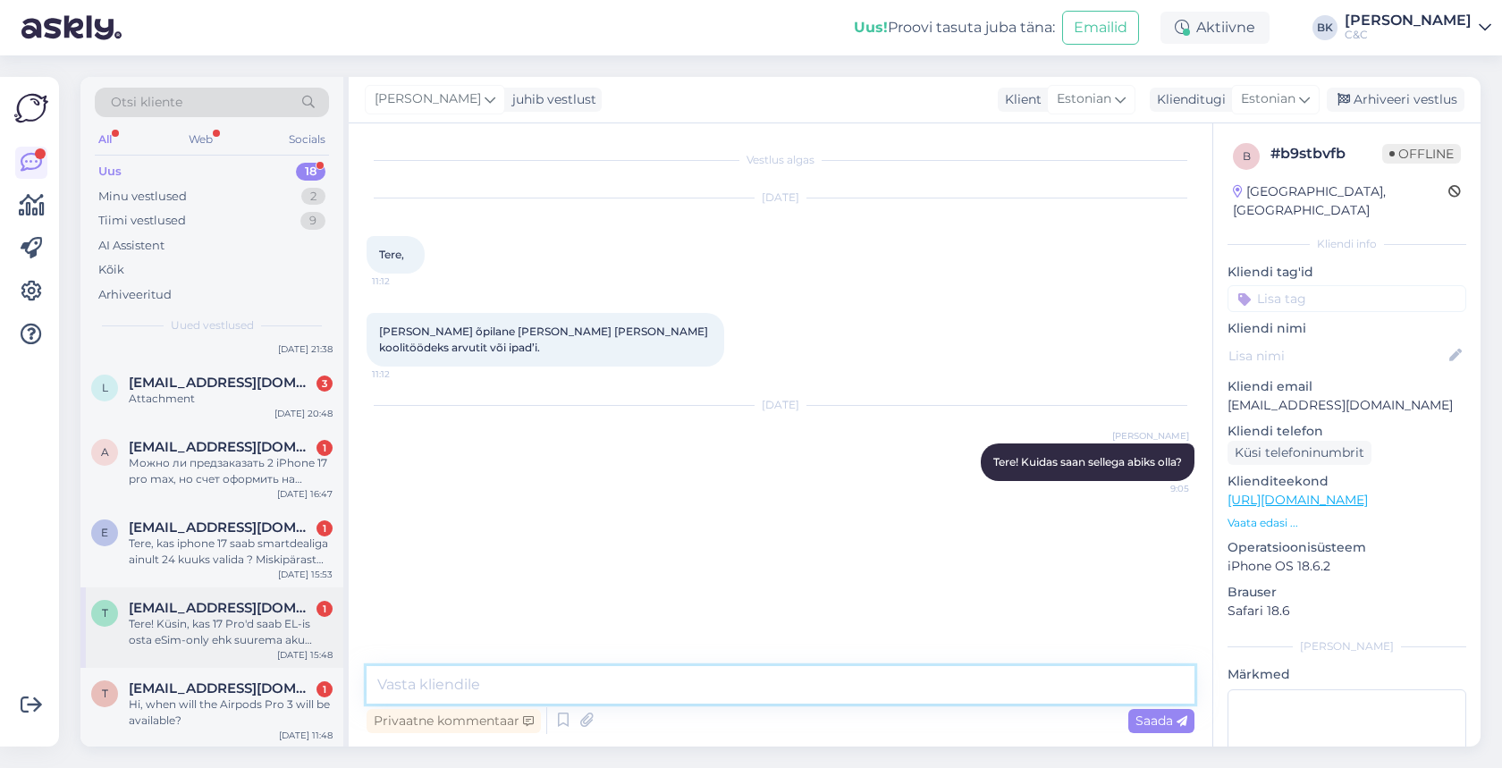
scroll to position [1011, 0]
click at [226, 641] on div "Tere! Küsin, kas 17 Pro'd saab EL-is osta eSim-only ehk suurema aku versioonina?" at bounding box center [231, 633] width 204 height 32
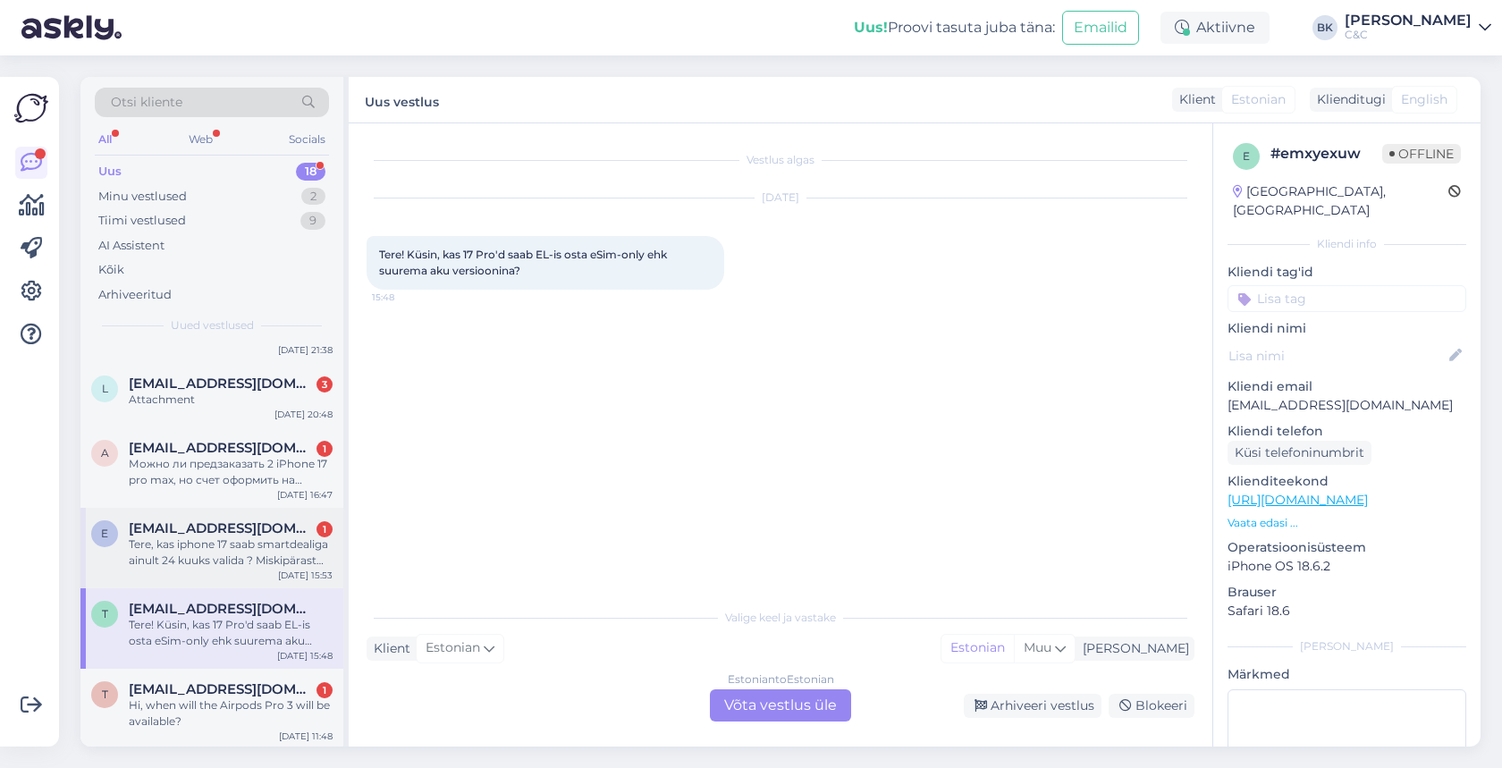
click at [181, 555] on div "Tere, kas iphone 17 saab smartdealiga ainult 24 kuuks valida ? Miskipärast ostu…" at bounding box center [231, 552] width 204 height 32
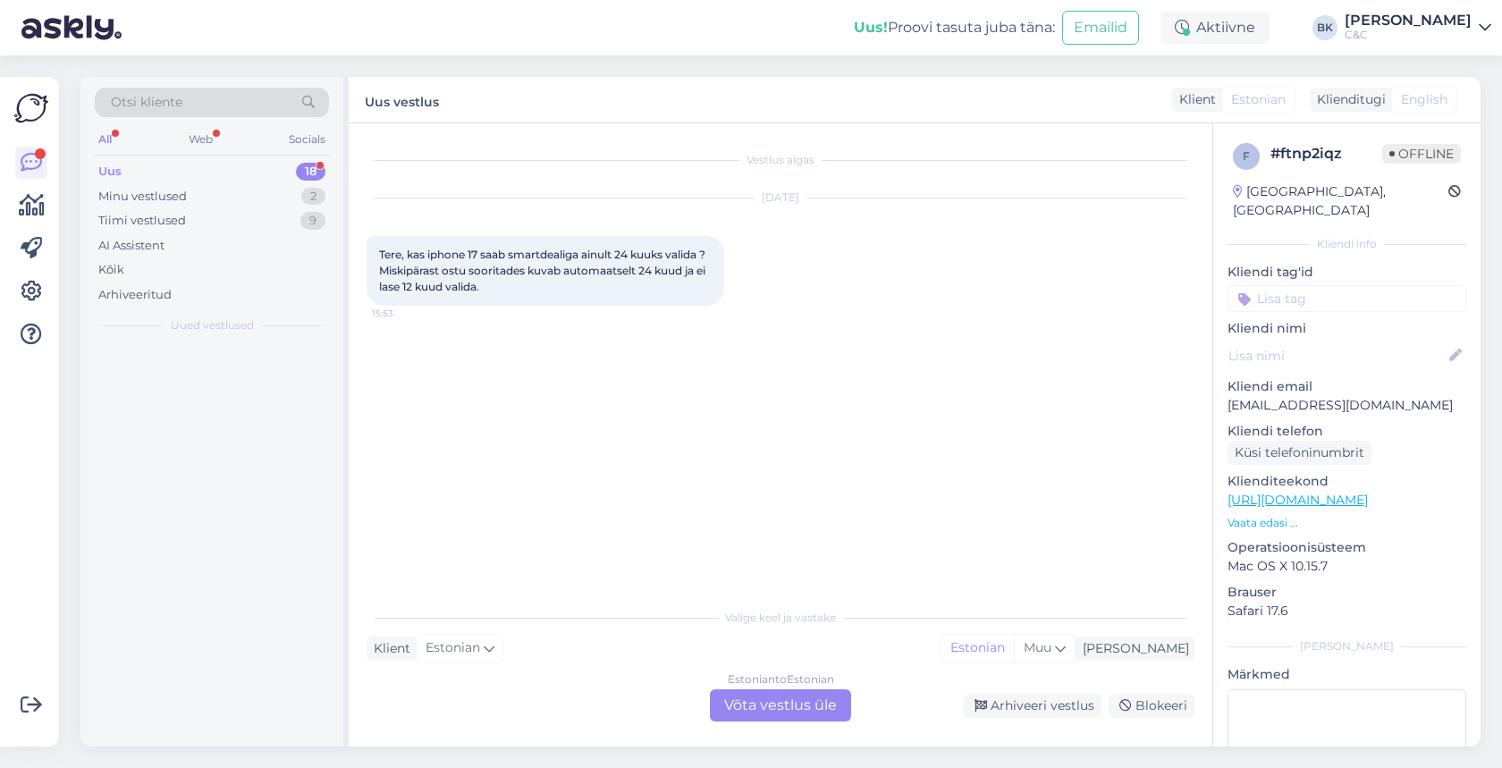
scroll to position [0, 0]
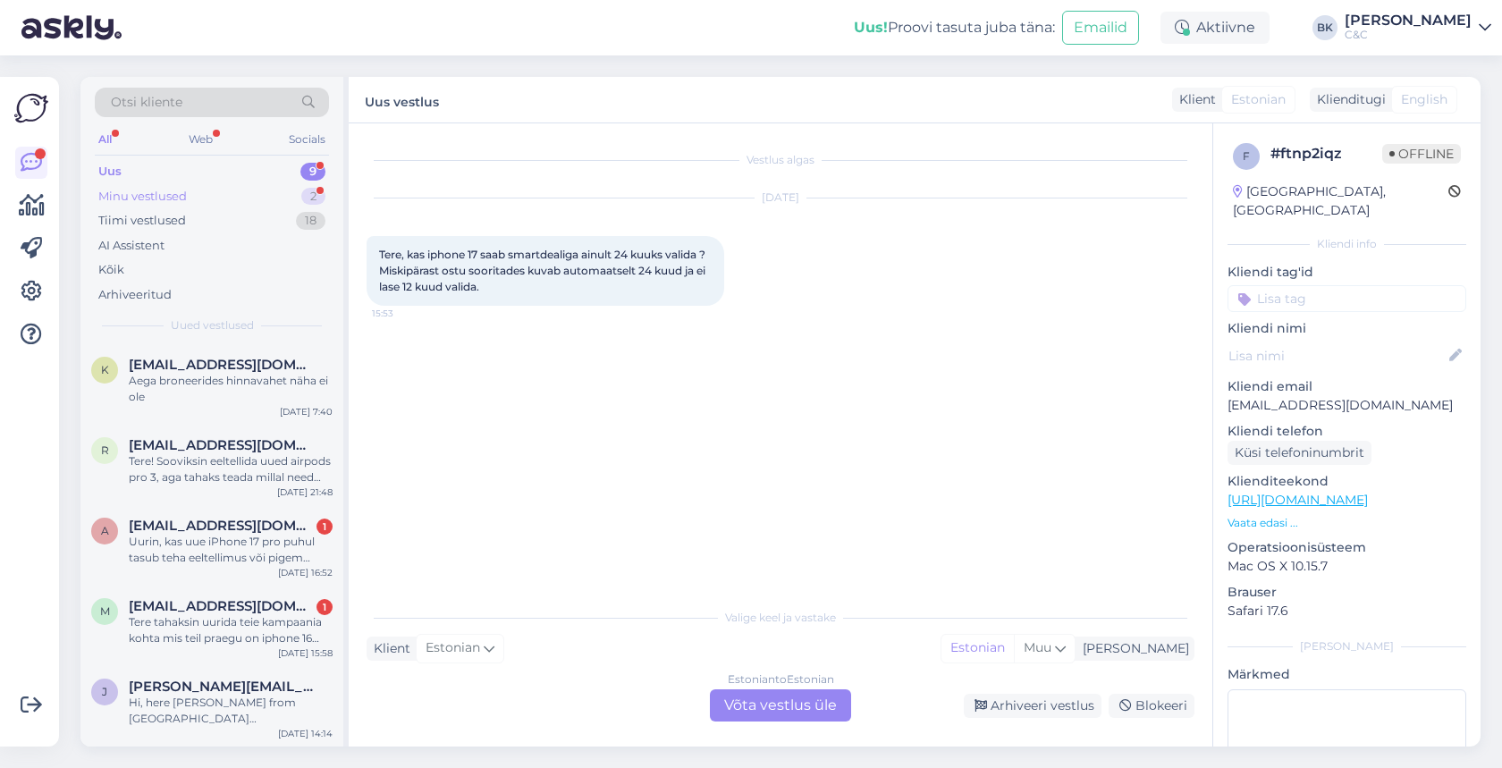
click at [233, 197] on div "Minu vestlused 2" at bounding box center [212, 196] width 234 height 25
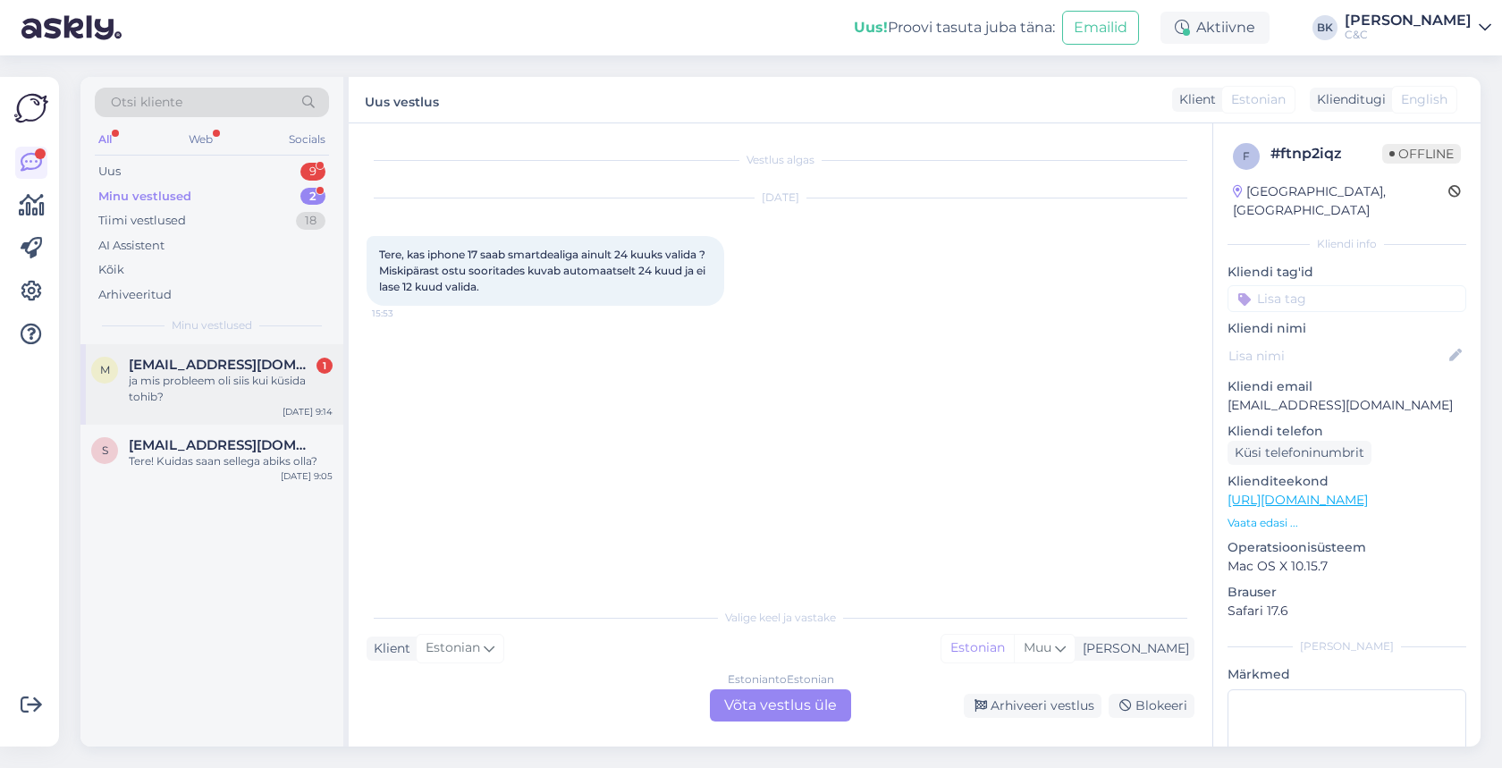
click at [239, 367] on span "[EMAIL_ADDRESS][DOMAIN_NAME]" at bounding box center [222, 365] width 186 height 16
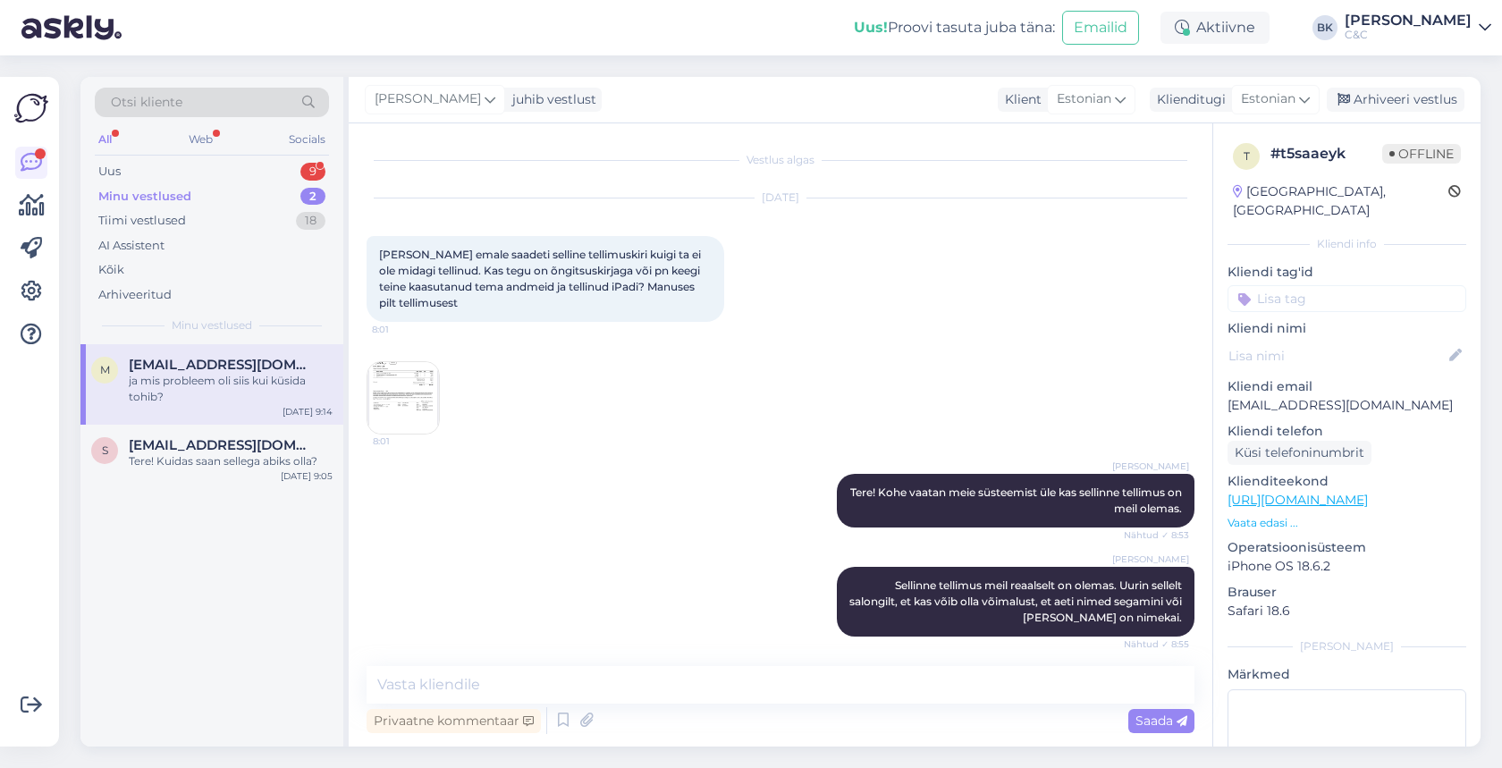
scroll to position [237, 0]
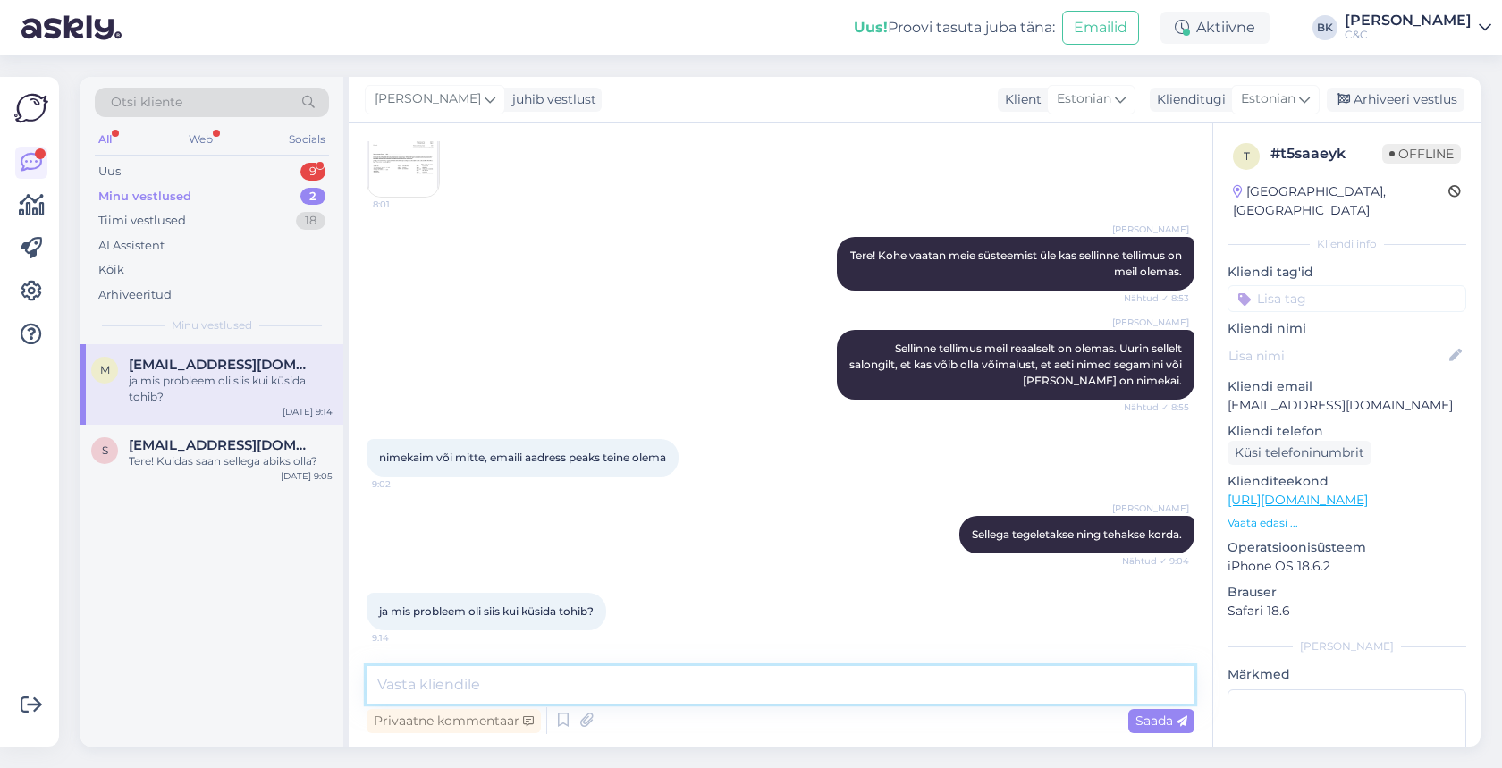
click at [517, 679] on textarea at bounding box center [781, 685] width 828 height 38
type textarea "Teenindaja kes selle tellimuse tegi vabandas ning tõesti ajaski inimesed segami…"
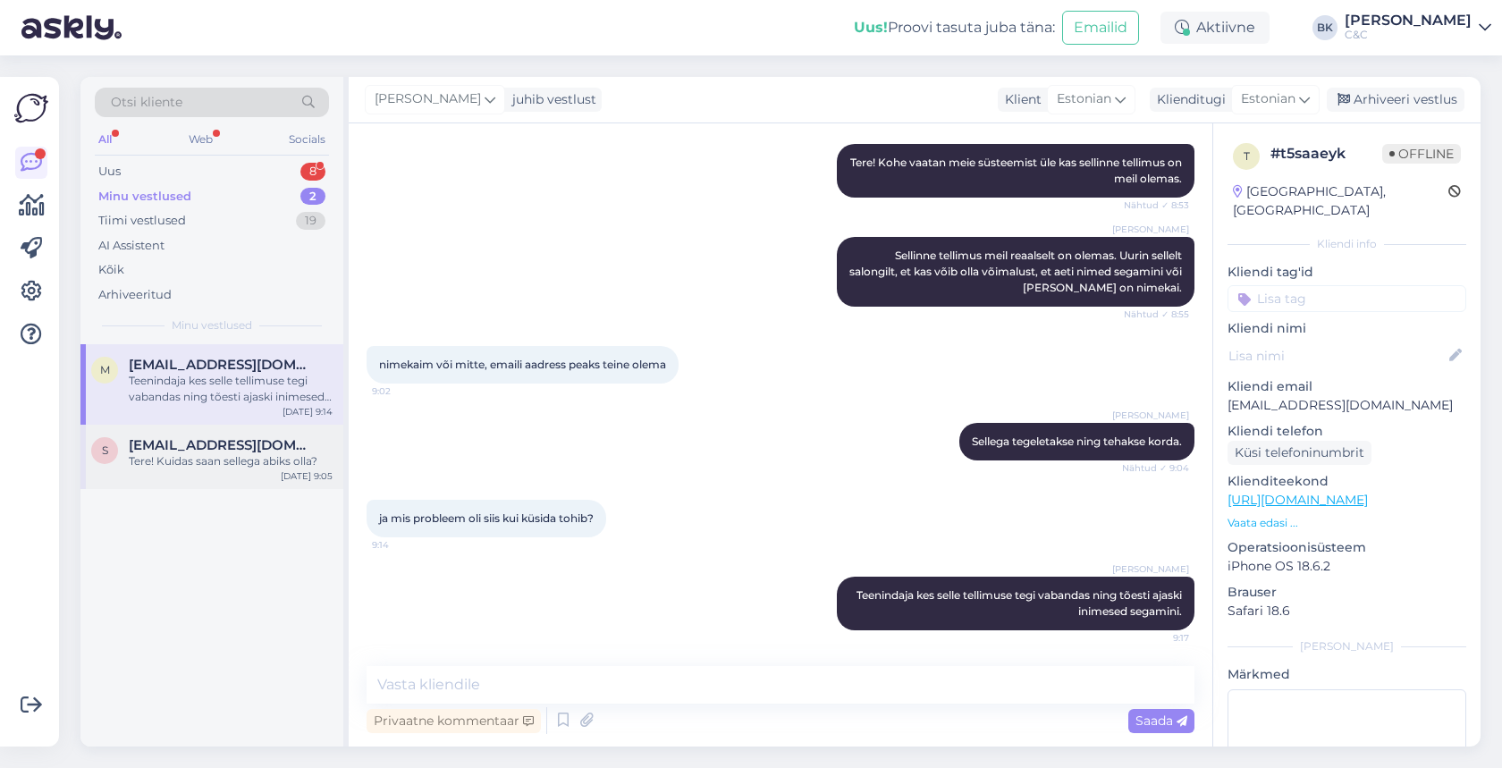
click at [207, 473] on div "s [EMAIL_ADDRESS][DOMAIN_NAME] Tere! Kuidas saan sellega abiks olla? [DATE] 9:05" at bounding box center [211, 457] width 263 height 64
